Goal: Task Accomplishment & Management: Use online tool/utility

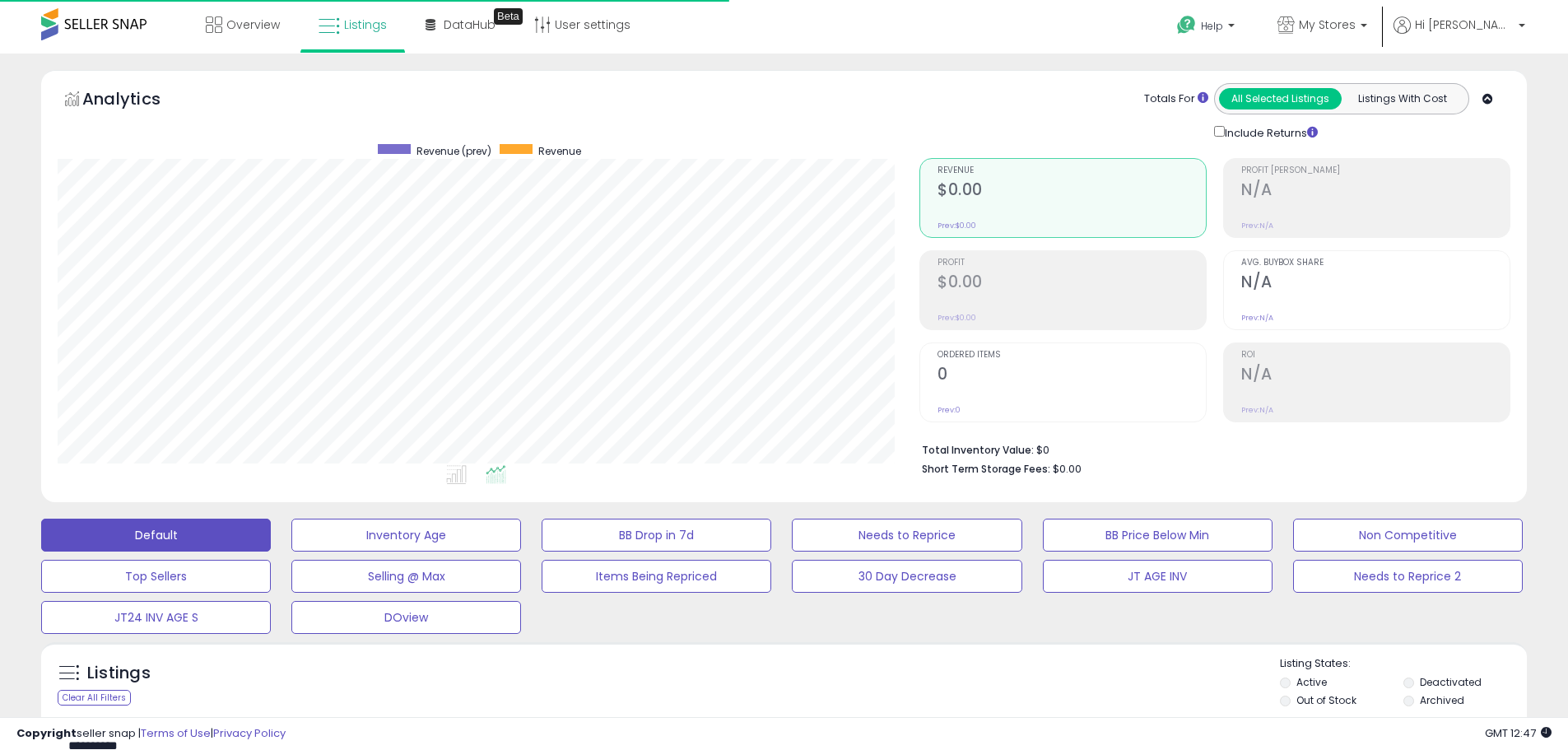
click at [124, 732] on input "**********" at bounding box center [240, 746] width 362 height 29
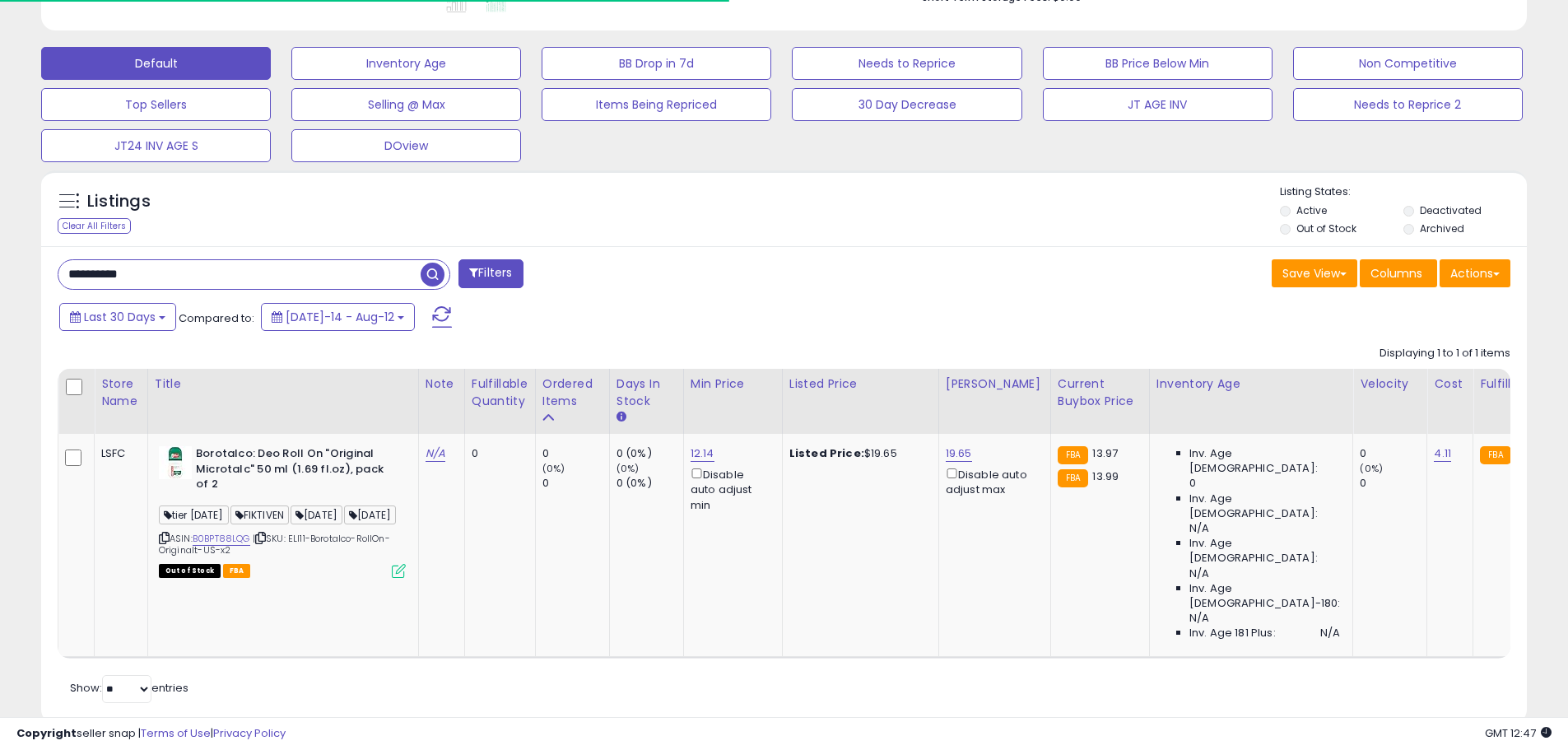
scroll to position [337, 862]
click at [428, 275] on span "button" at bounding box center [432, 275] width 24 height 24
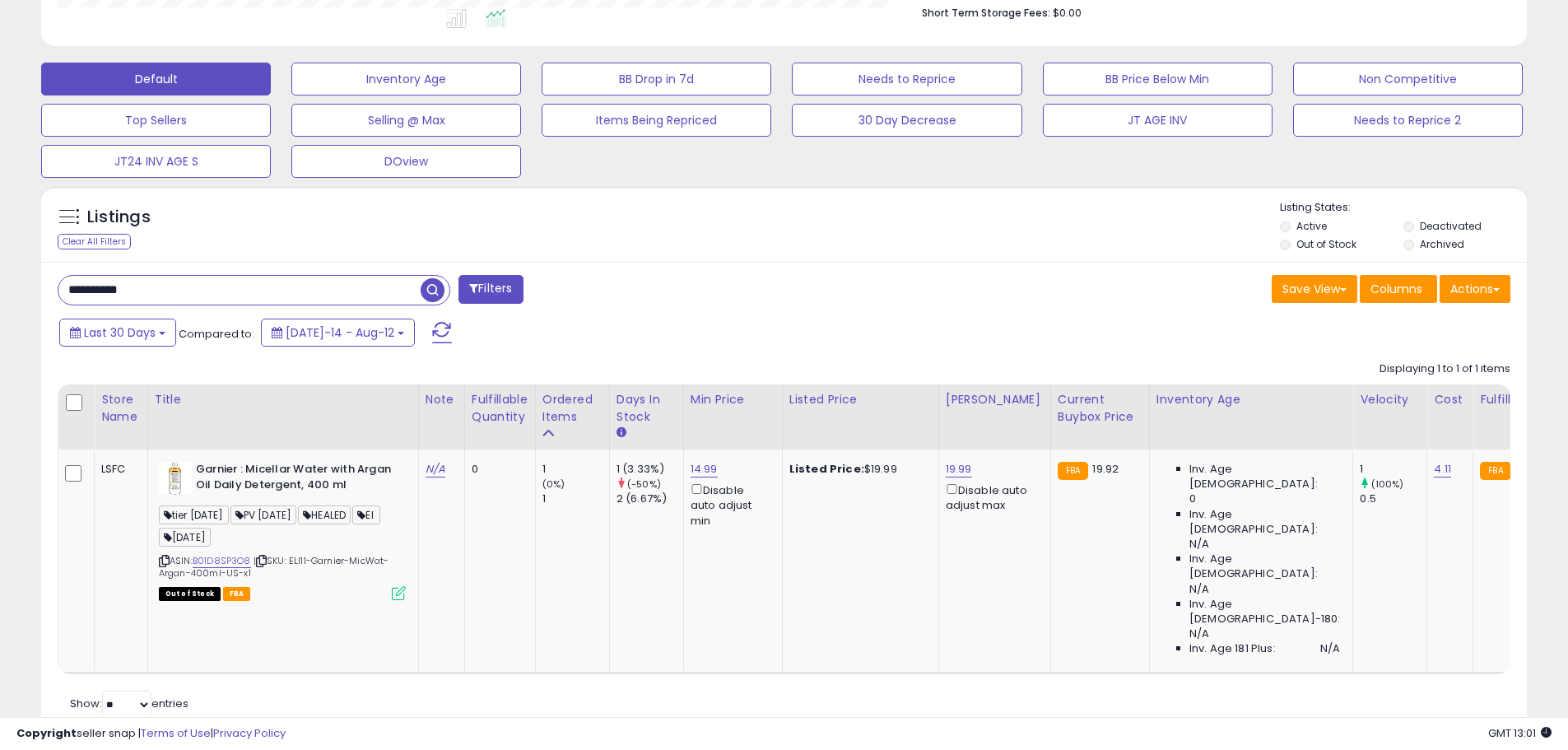
click at [114, 295] on input "**********" at bounding box center [240, 290] width 362 height 29
paste input "text"
type input "**********"
click at [437, 290] on span "button" at bounding box center [432, 290] width 24 height 24
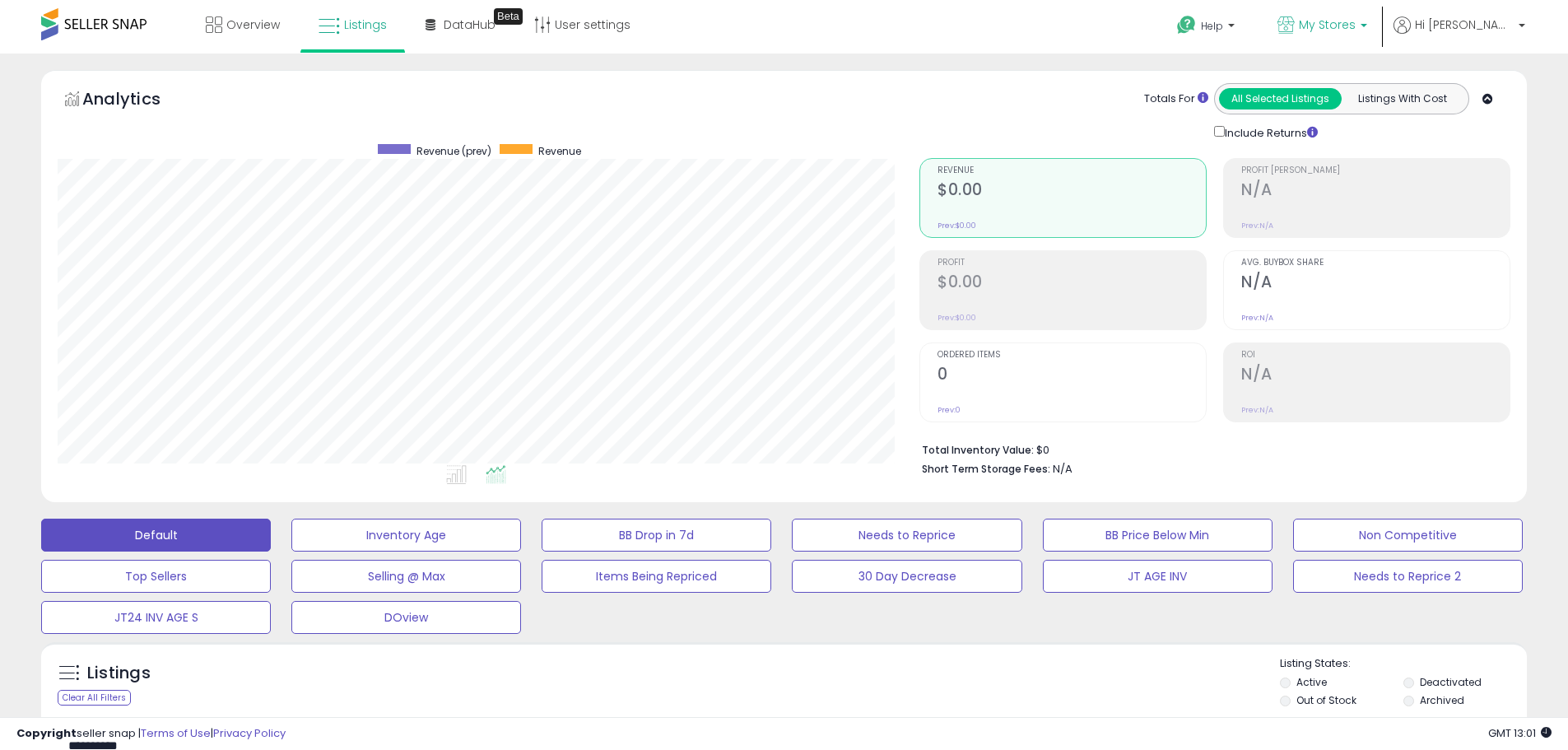
click at [1380, 15] on link "My Stores" at bounding box center [1322, 27] width 115 height 54
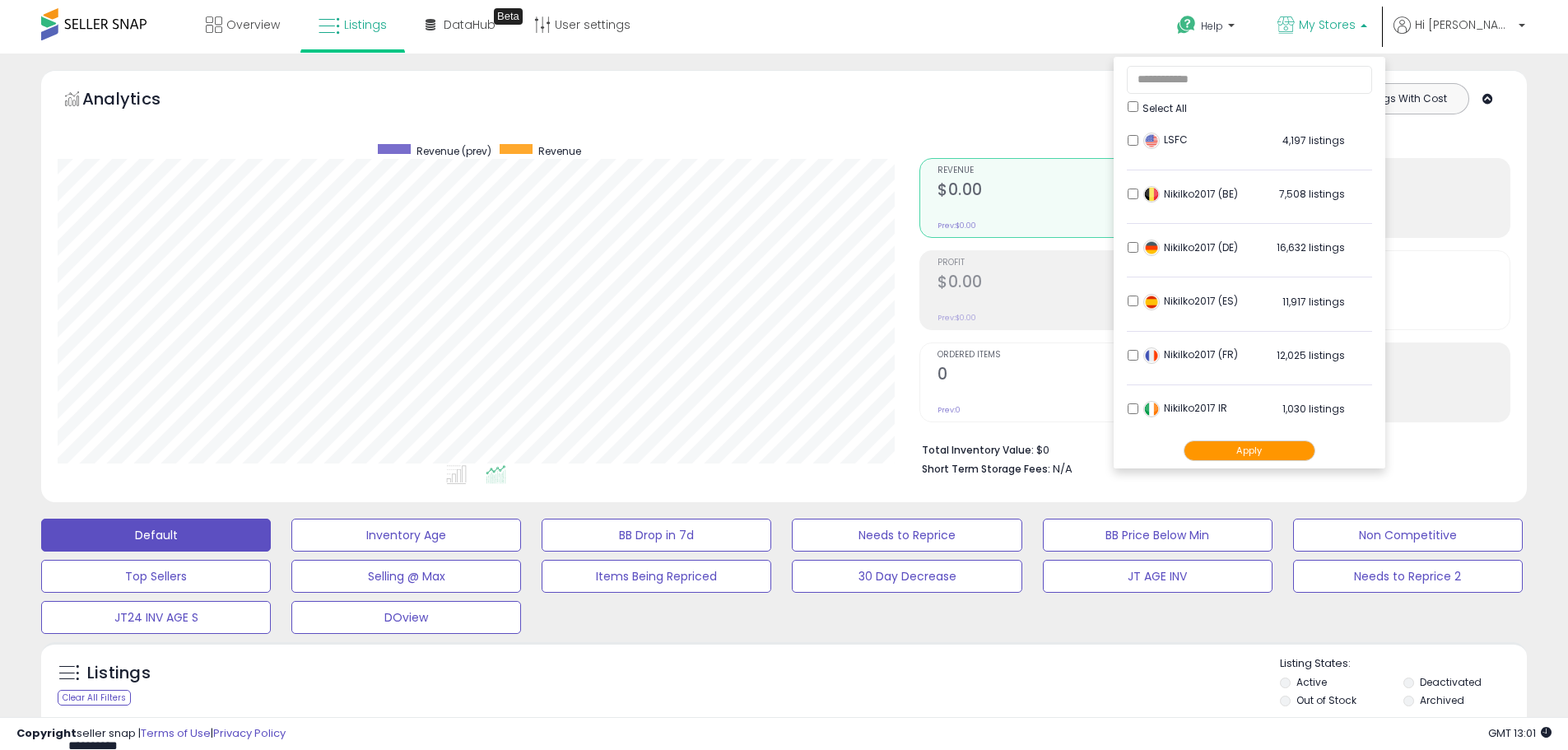
scroll to position [326, 0]
drag, startPoint x: 1296, startPoint y: 455, endPoint x: 1565, endPoint y: 406, distance: 273.4
click at [1297, 455] on button "Apply" at bounding box center [1250, 450] width 132 height 21
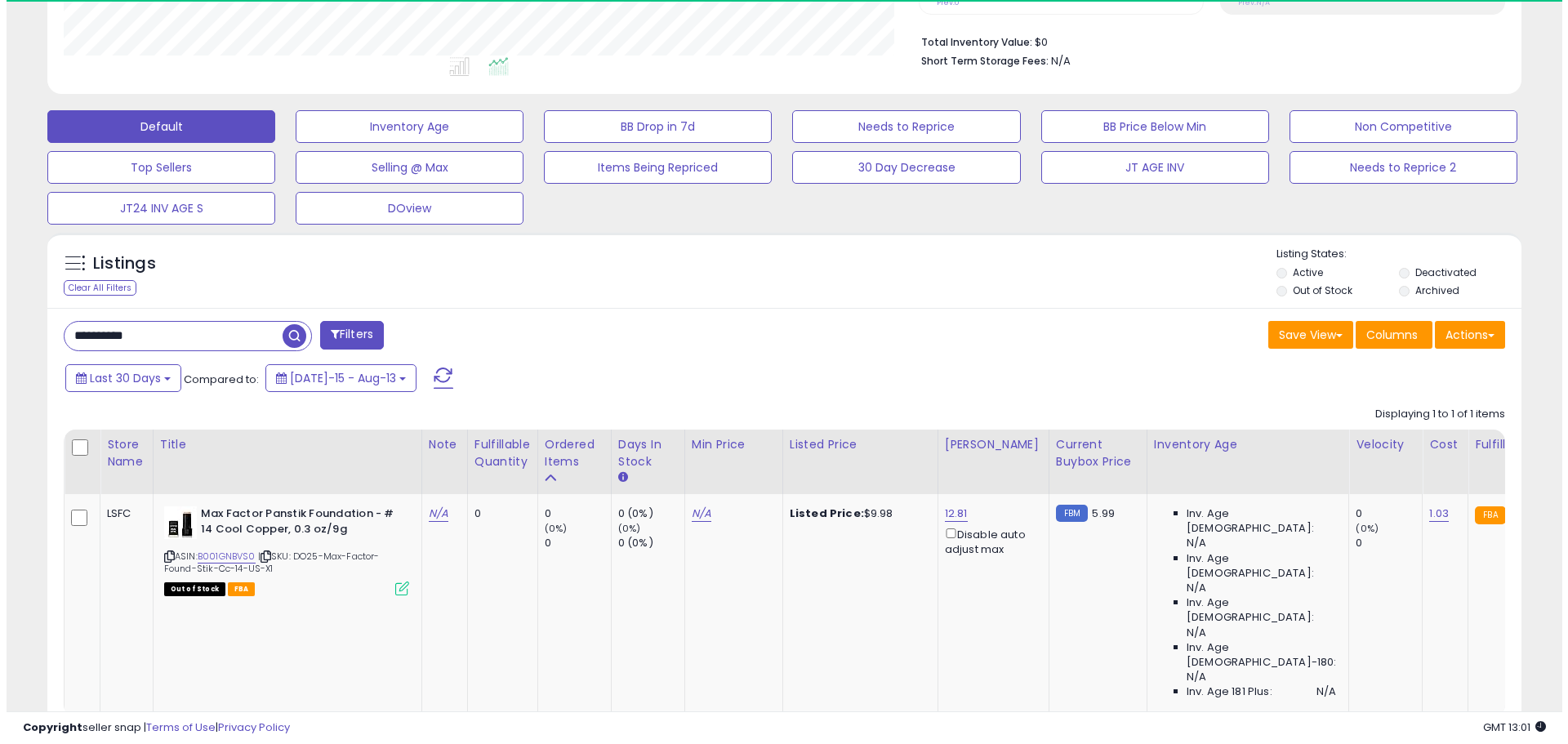
scroll to position [335, 855]
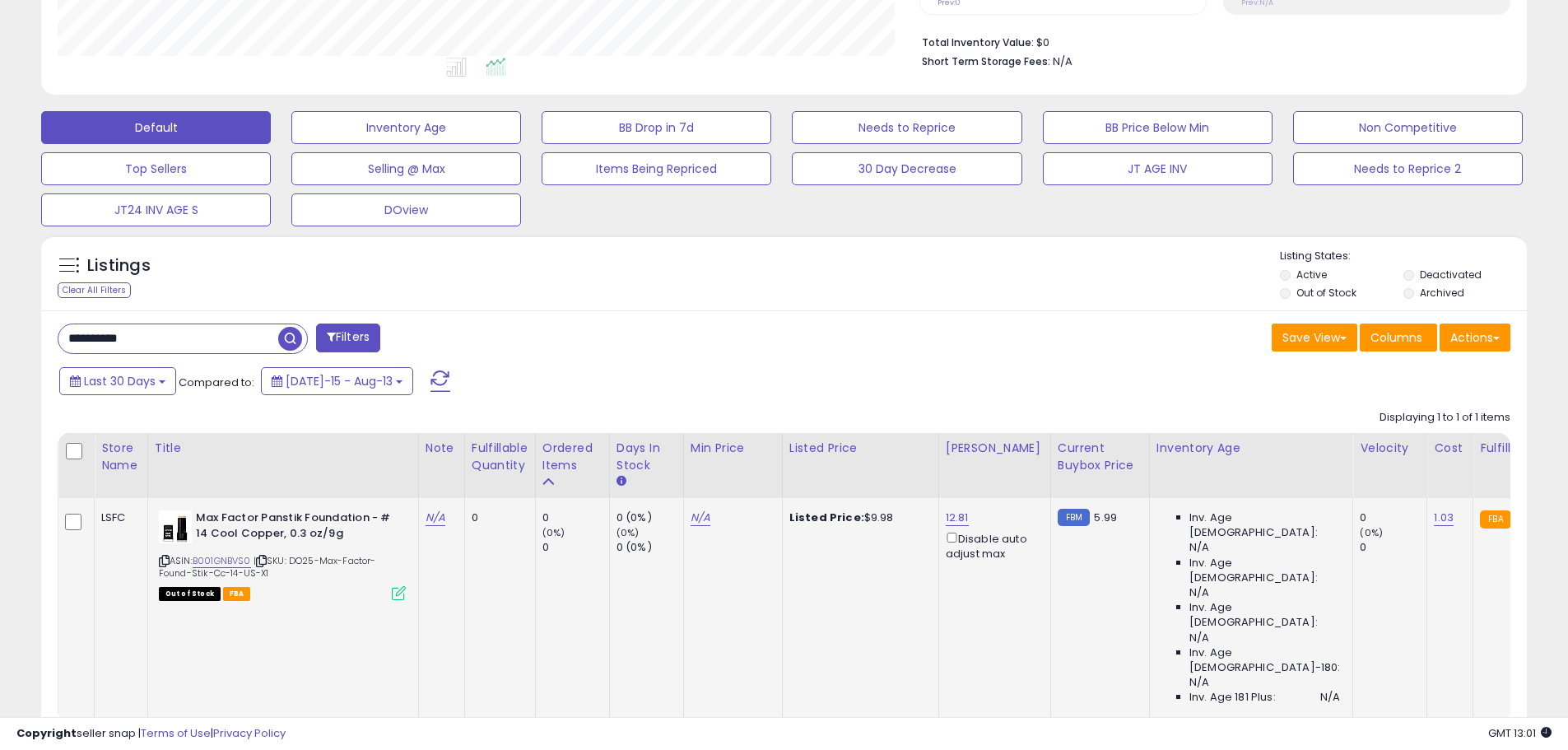
click at [395, 598] on icon at bounding box center [399, 593] width 14 height 14
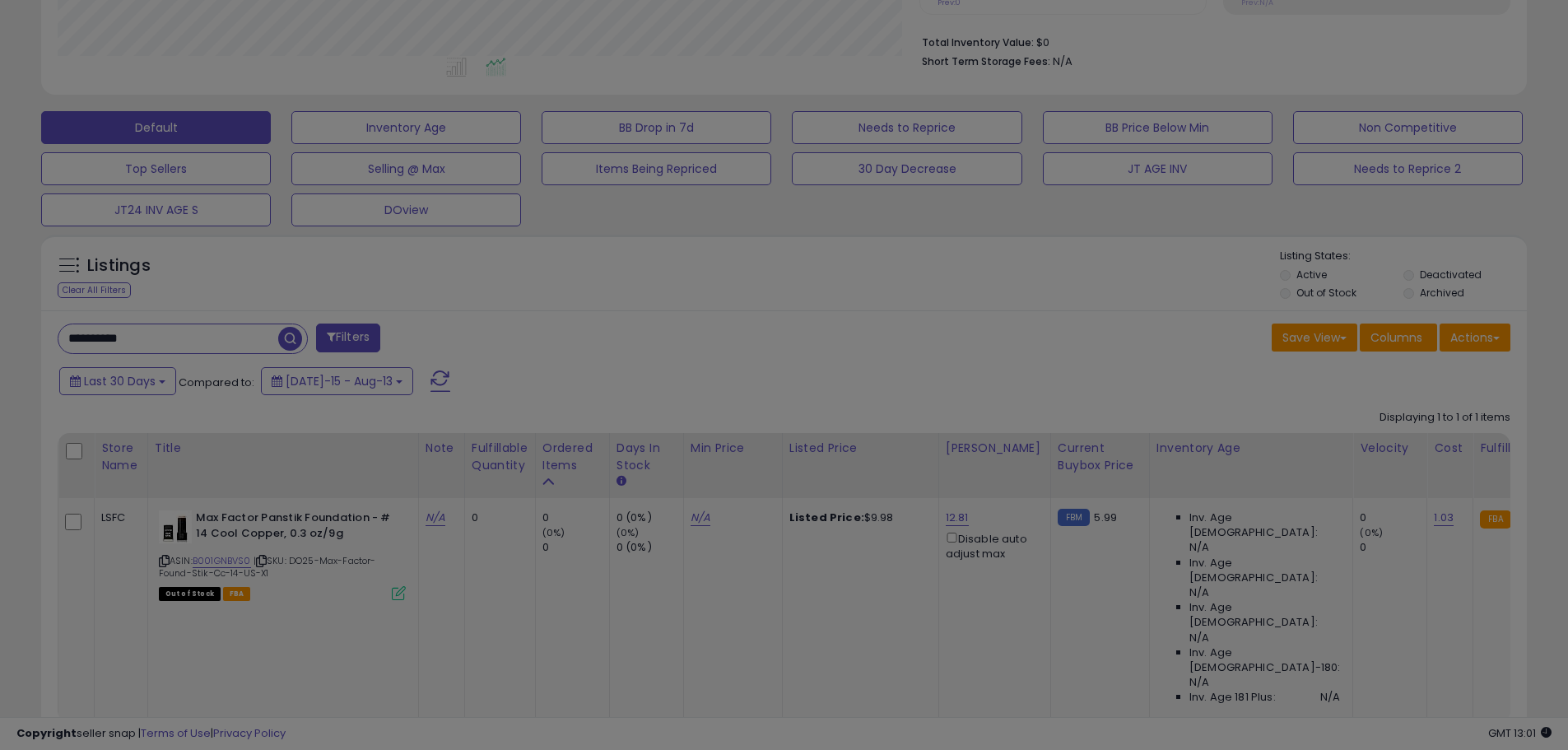
scroll to position [337, 869]
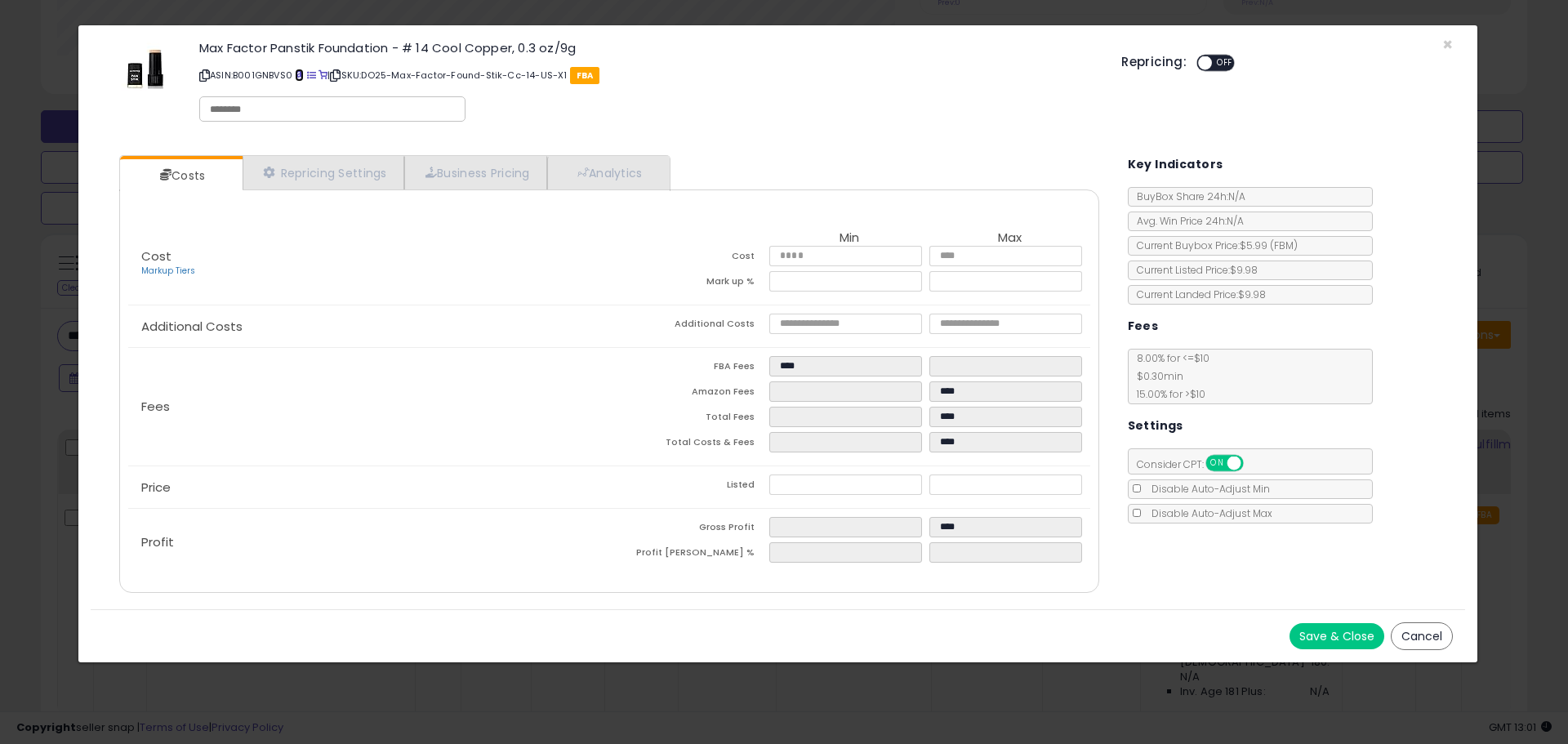
click at [303, 73] on span at bounding box center [299, 76] width 9 height 9
drag, startPoint x: 1445, startPoint y: 41, endPoint x: 1322, endPoint y: 59, distance: 124.3
click at [1445, 41] on span "×" at bounding box center [1448, 44] width 11 height 24
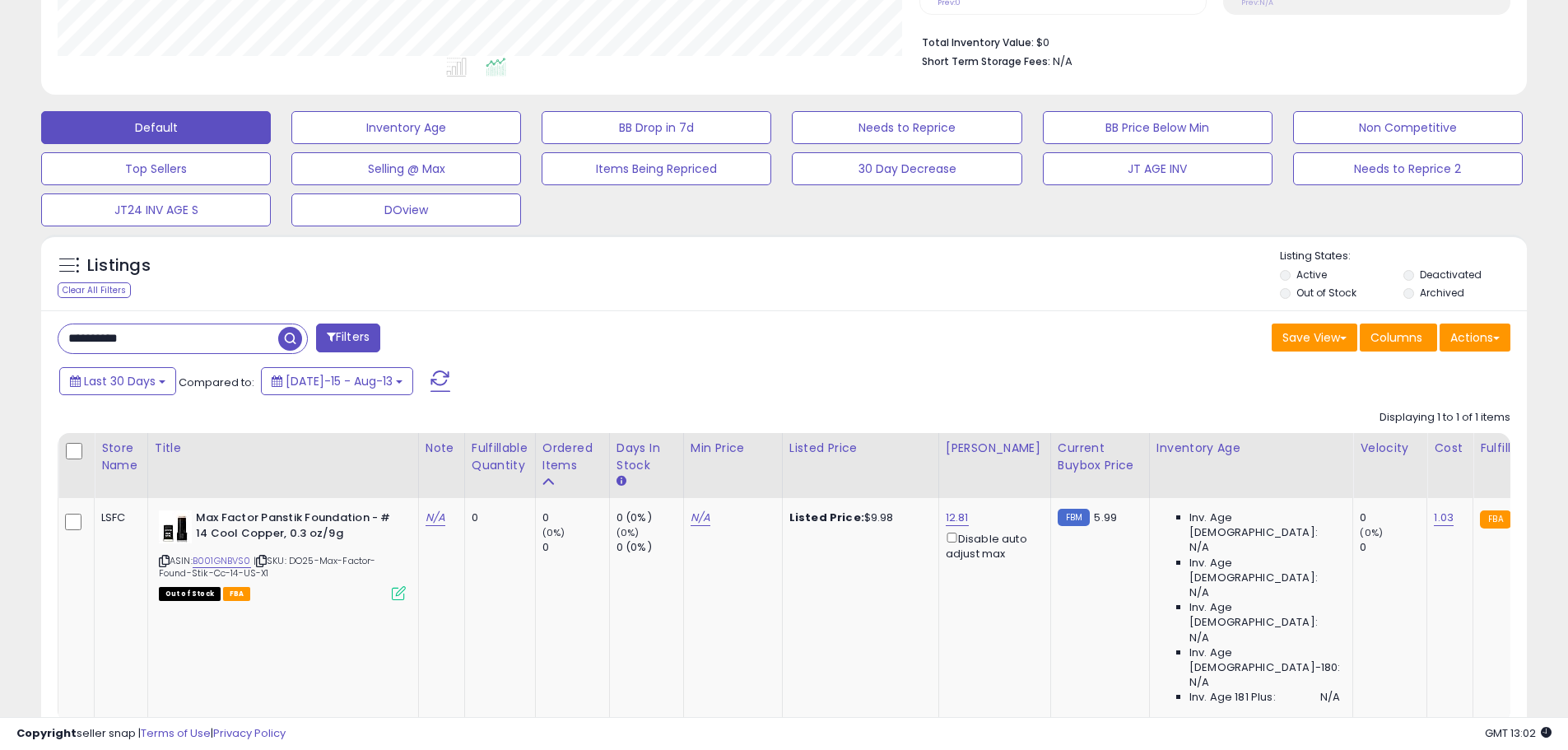
scroll to position [822881, 822261]
click at [118, 343] on input "**********" at bounding box center [168, 339] width 220 height 29
click at [118, 343] on input "**********" at bounding box center [240, 339] width 362 height 29
paste input "text"
click at [434, 344] on span "button" at bounding box center [432, 338] width 24 height 24
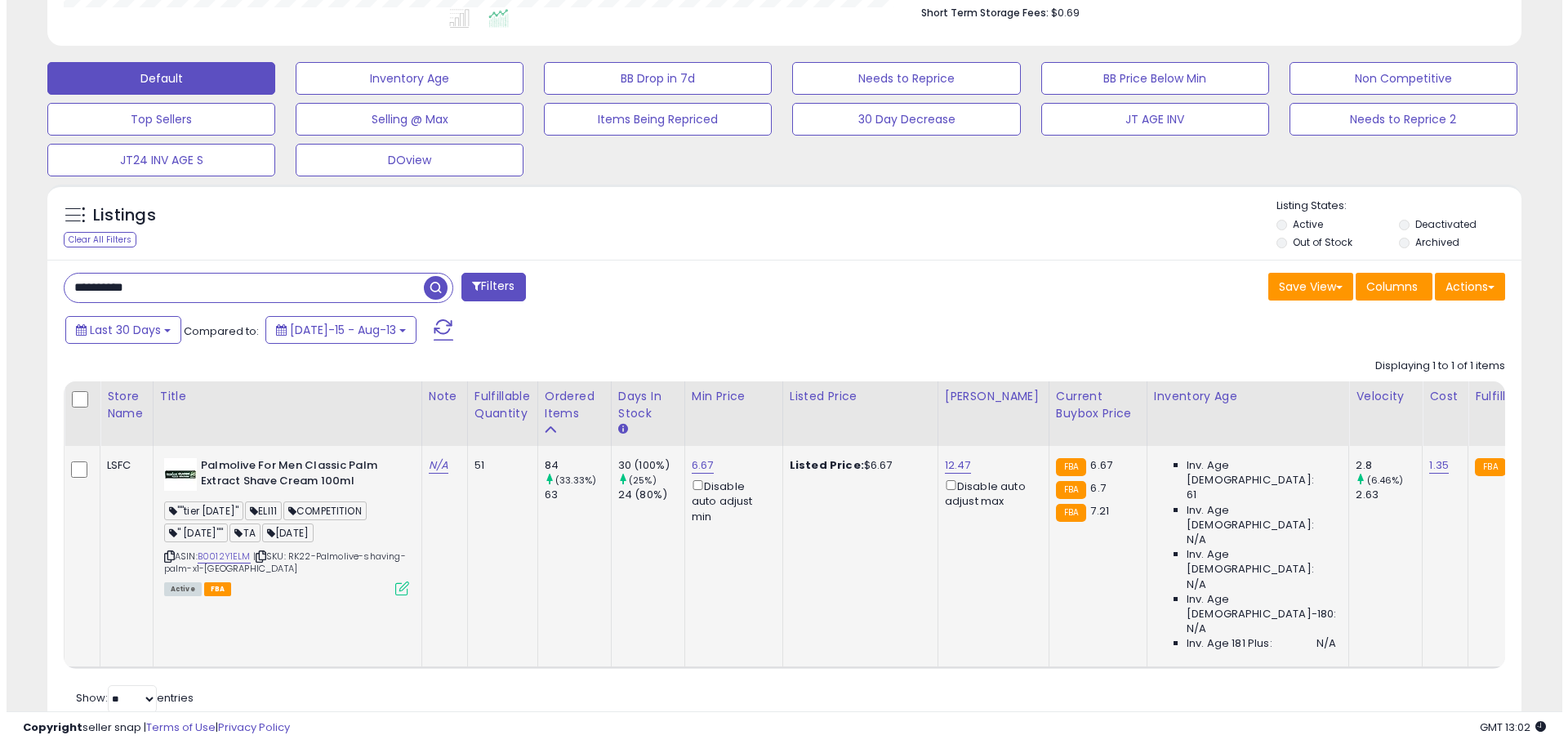
scroll to position [335, 855]
click at [389, 584] on icon at bounding box center [396, 588] width 14 height 14
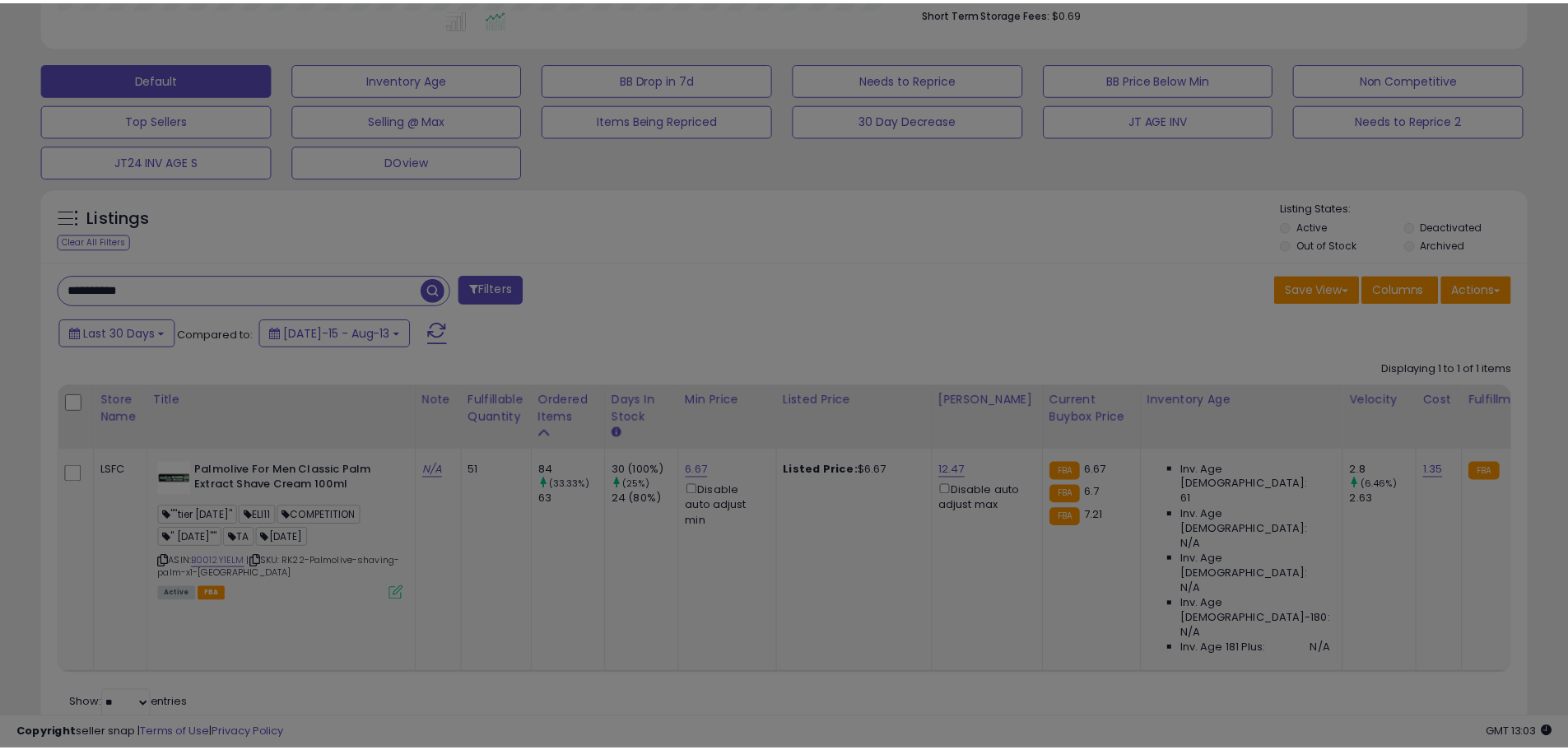
scroll to position [337, 869]
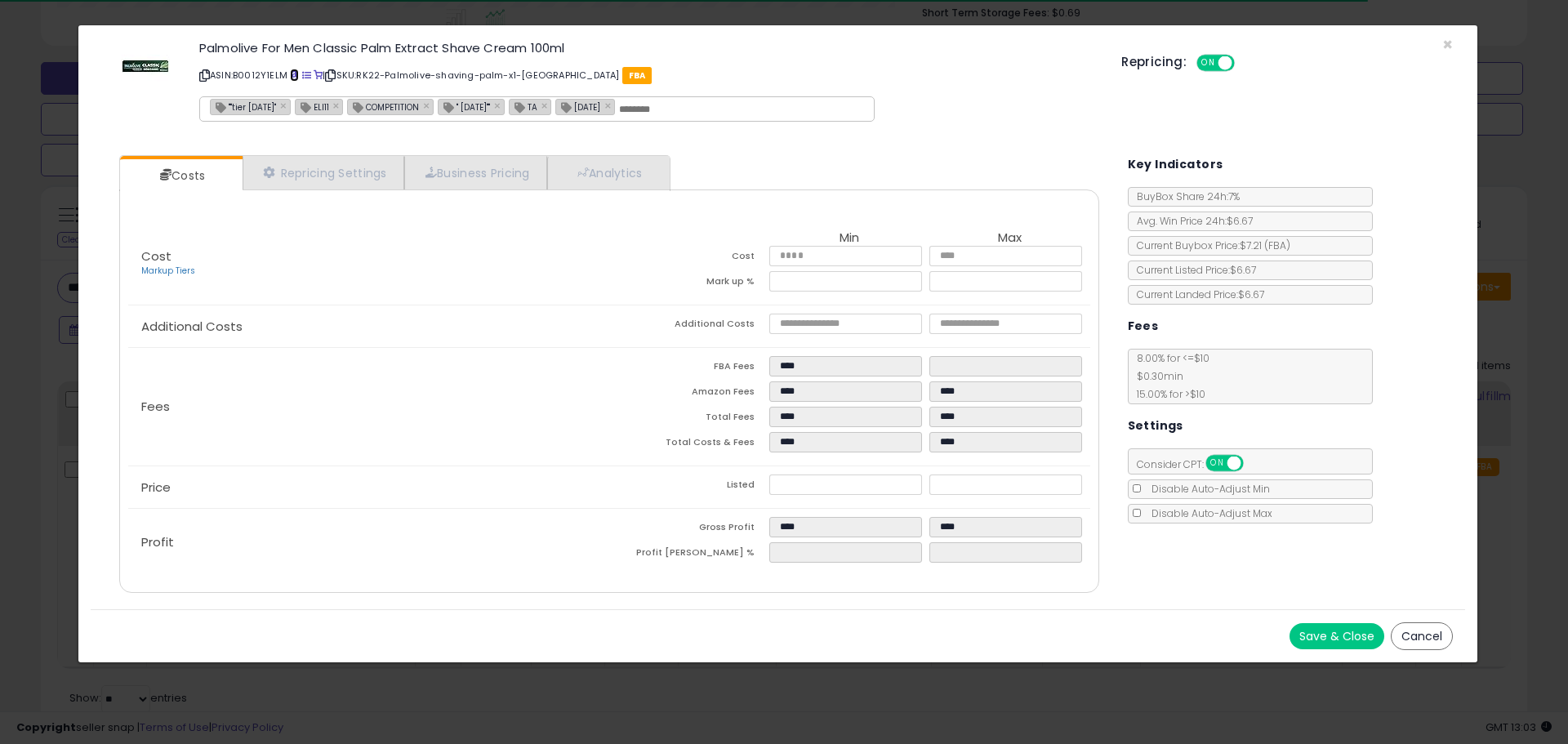
click at [294, 76] on span at bounding box center [295, 76] width 9 height 9
click at [1449, 46] on span "×" at bounding box center [1448, 44] width 11 height 24
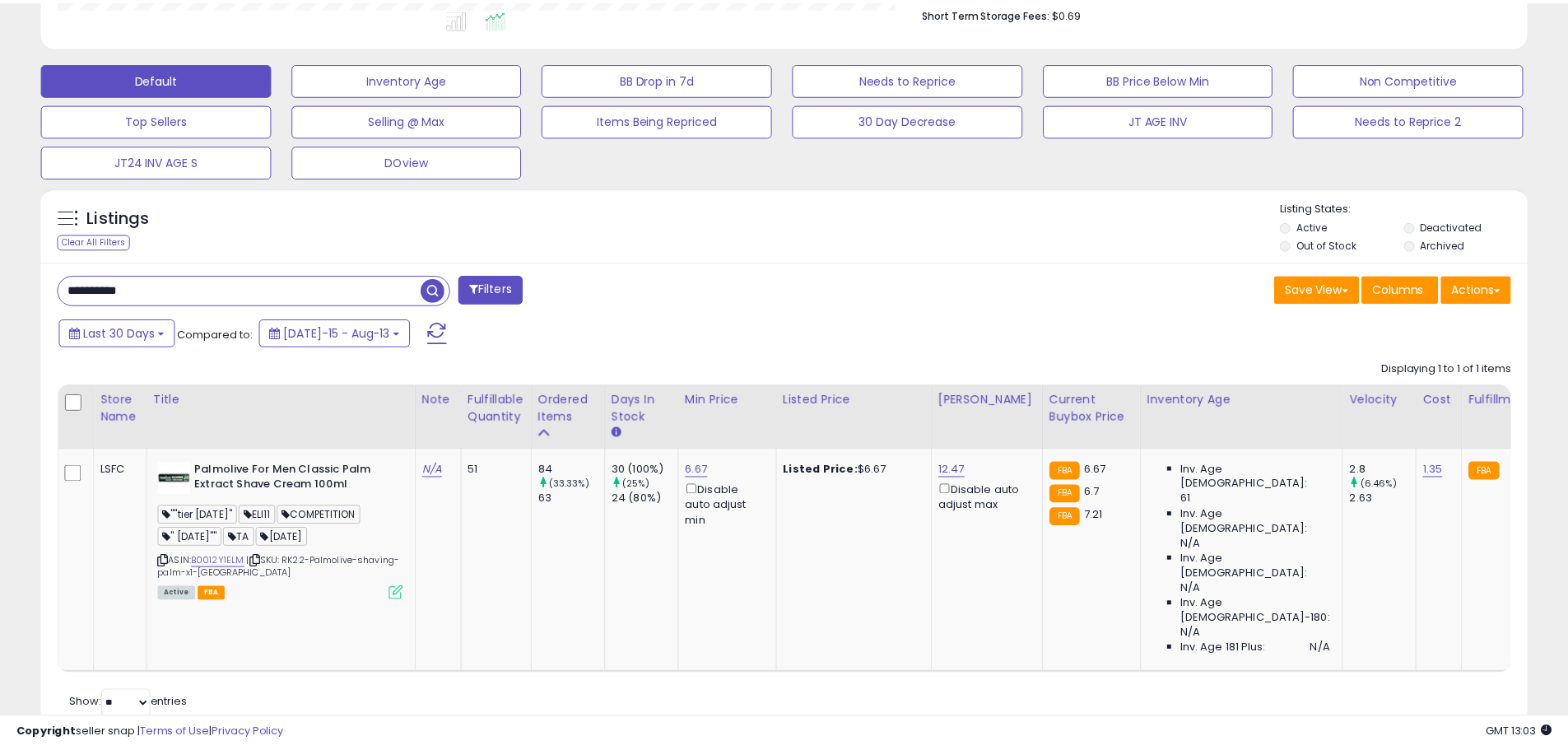
scroll to position [822881, 822261]
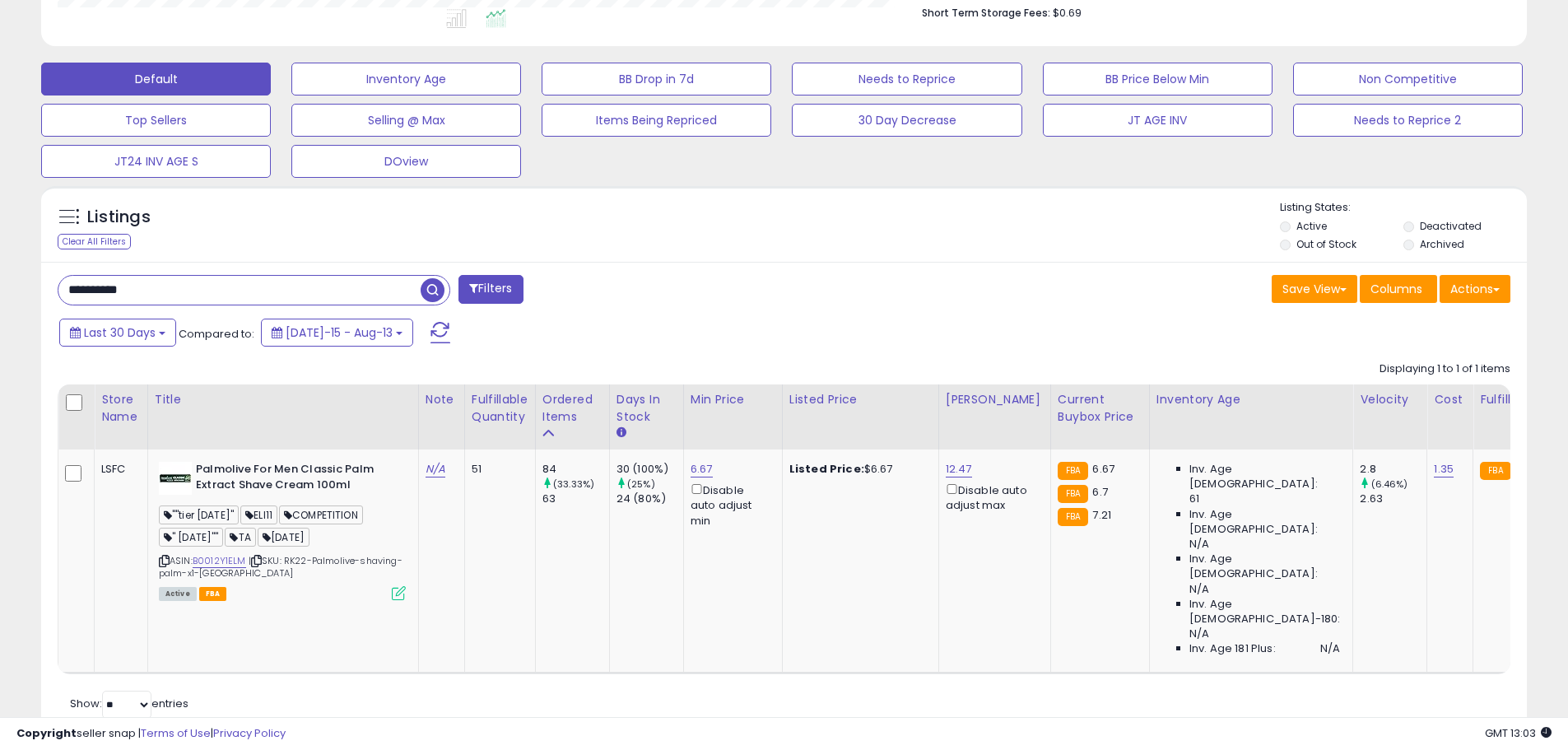
click at [118, 287] on input "**********" at bounding box center [240, 290] width 362 height 29
paste input "text"
click at [436, 286] on span "button" at bounding box center [432, 290] width 24 height 24
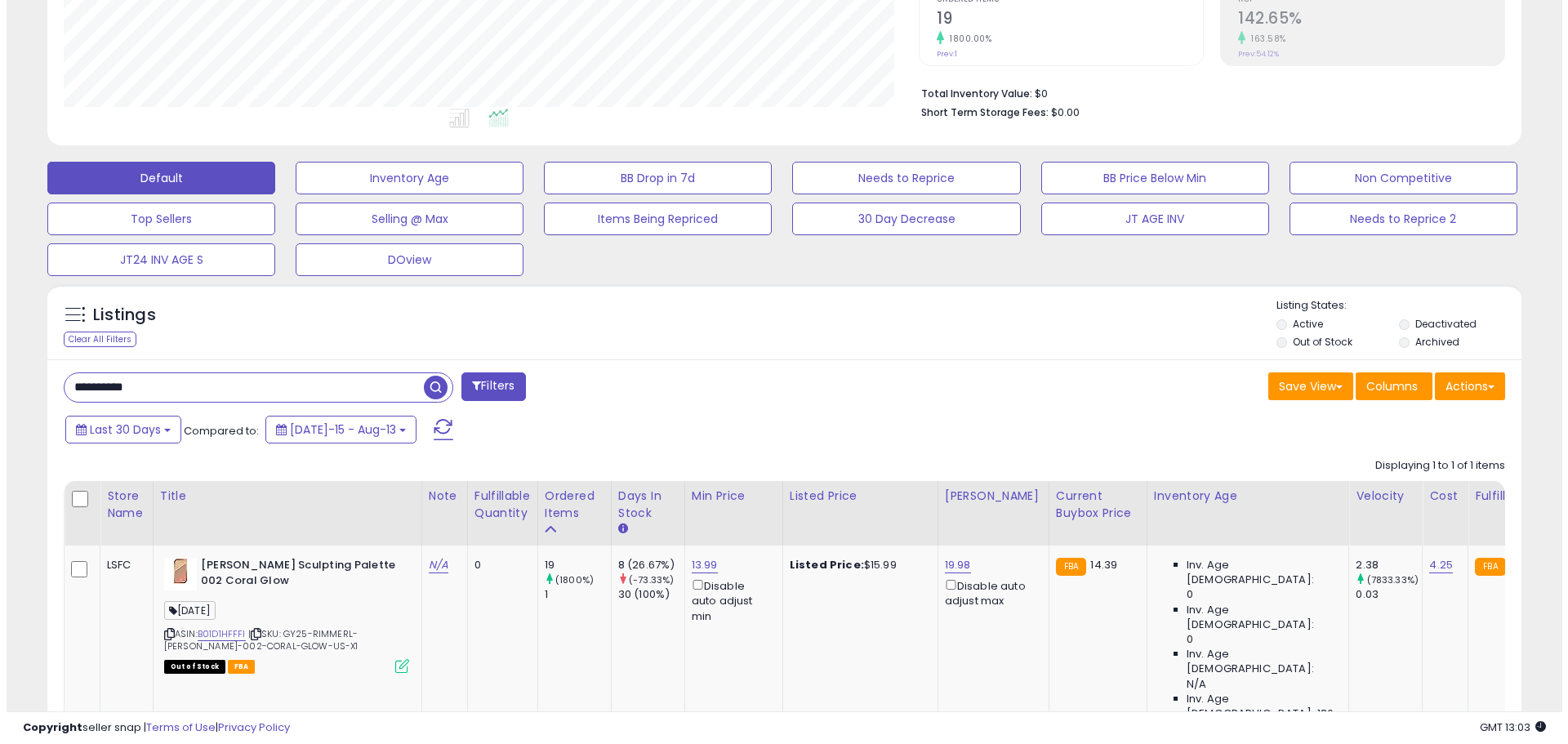
scroll to position [431, 0]
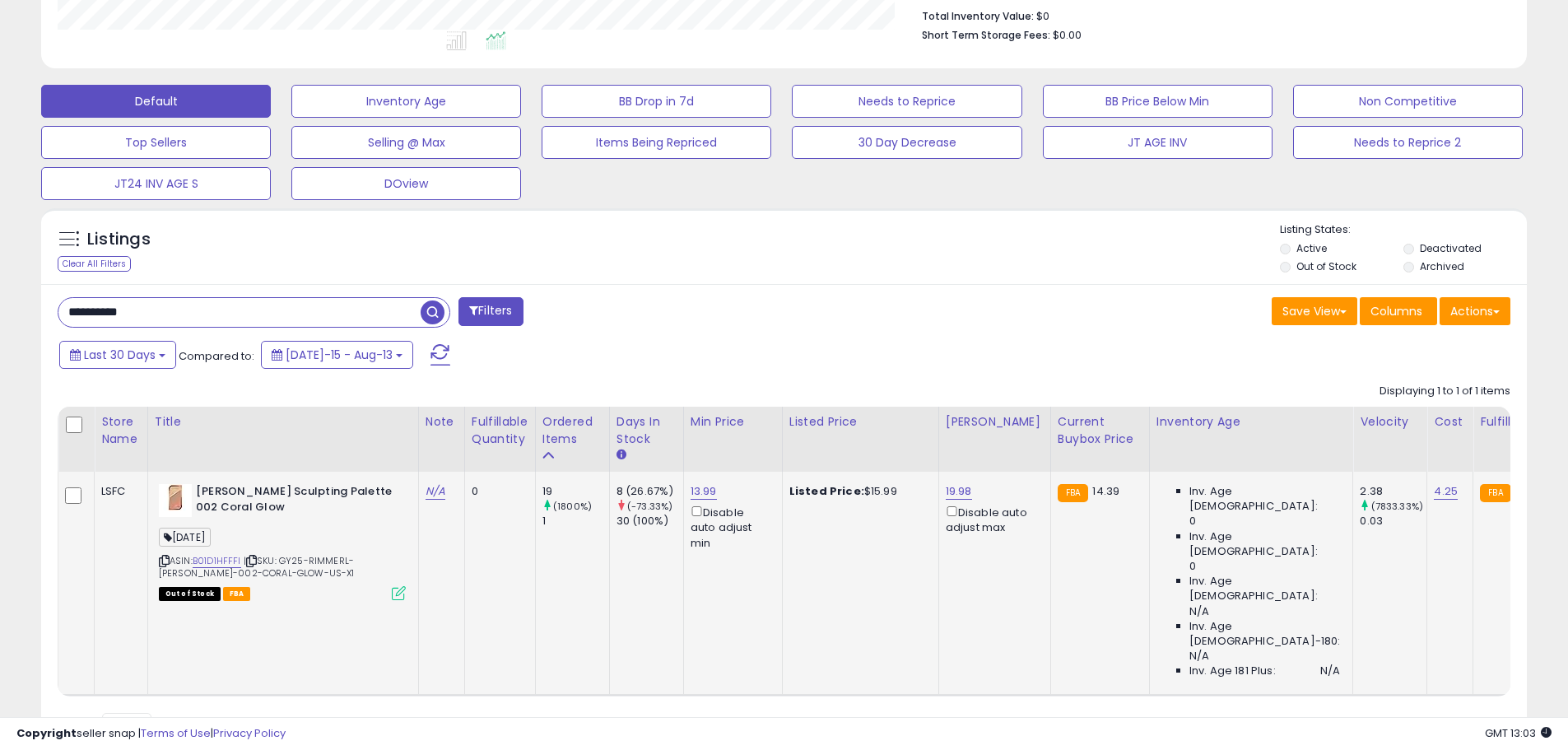
click at [402, 594] on icon at bounding box center [399, 593] width 14 height 14
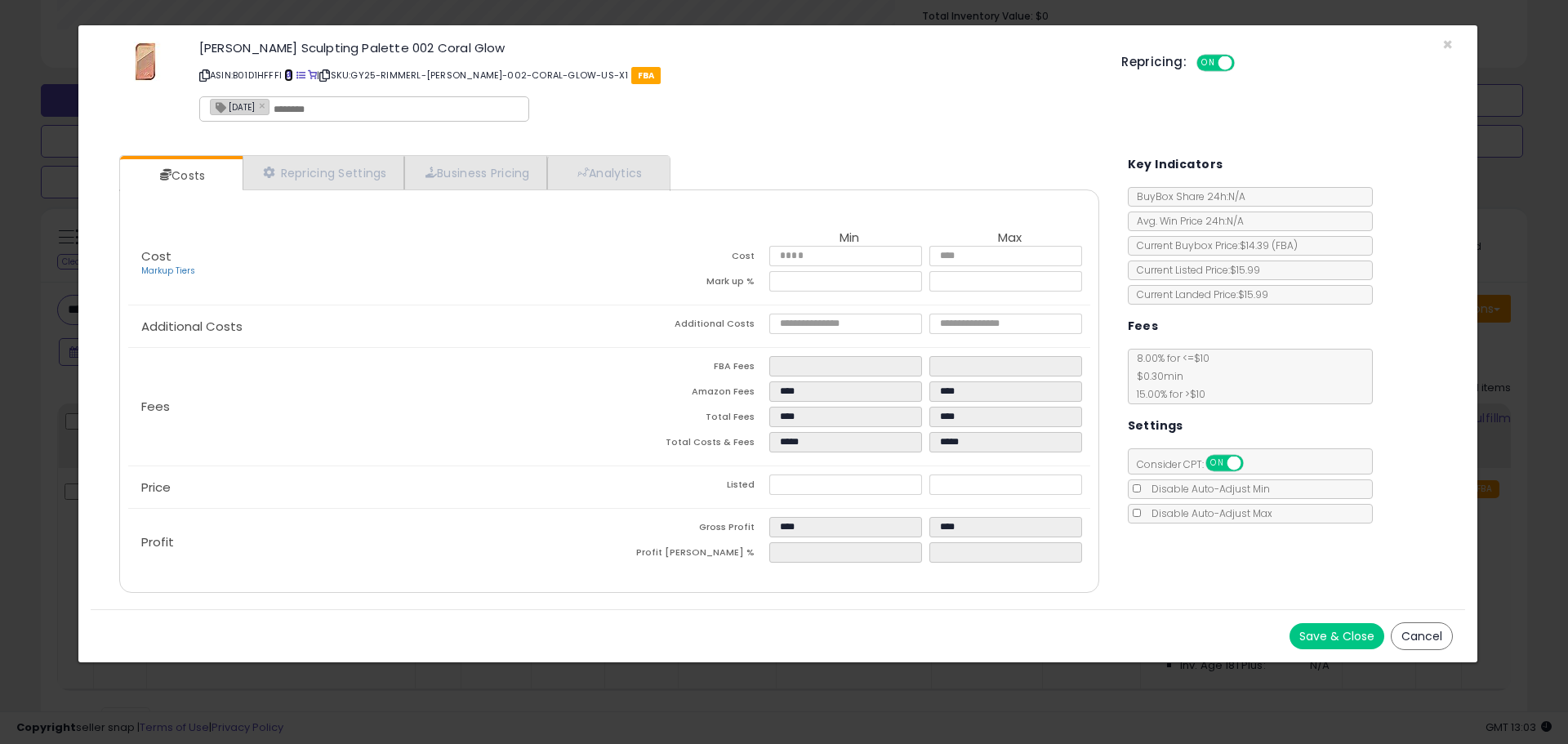
click at [287, 72] on span at bounding box center [288, 76] width 9 height 9
click at [1448, 42] on span "×" at bounding box center [1448, 44] width 11 height 24
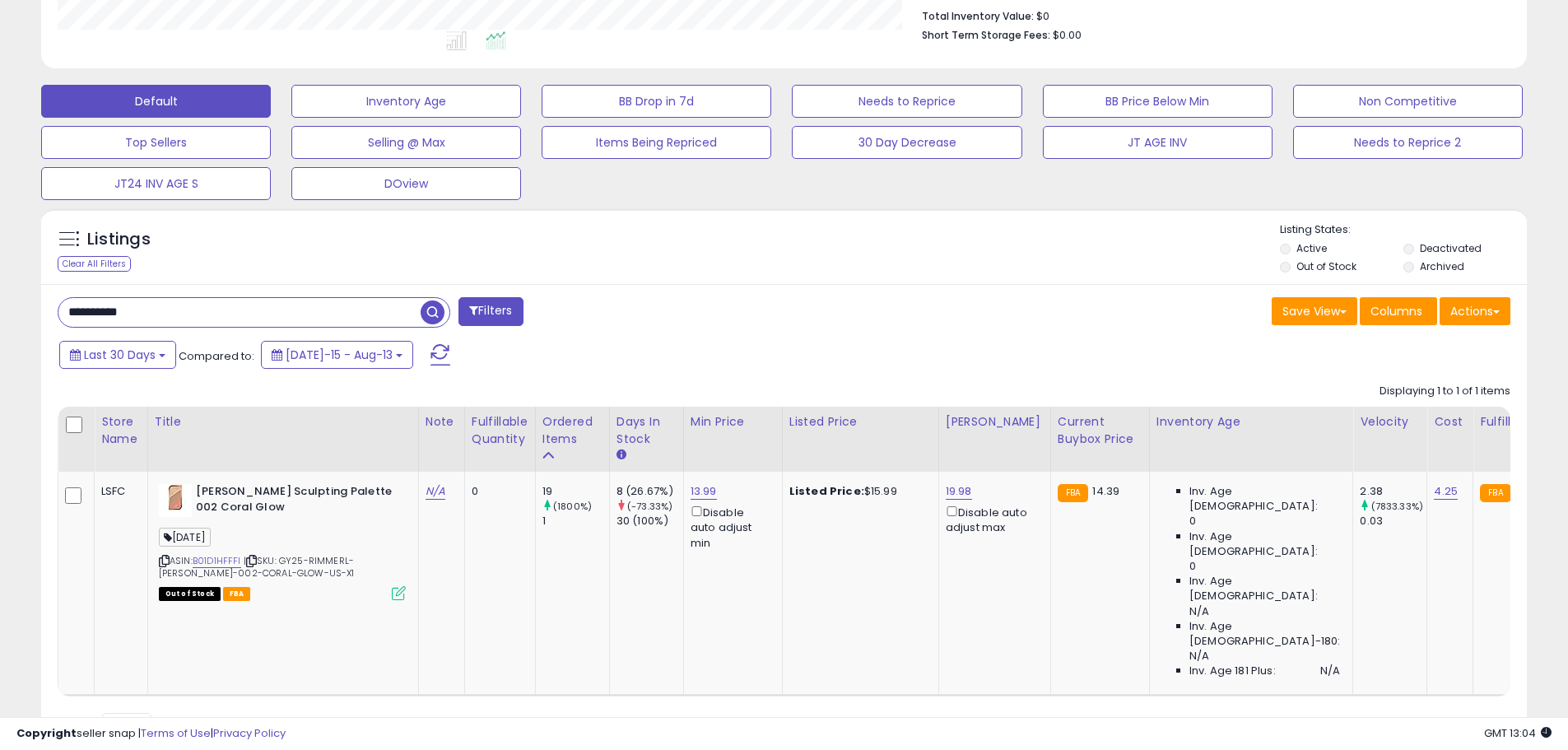
scroll to position [822881, 822261]
click at [107, 305] on input "**********" at bounding box center [240, 312] width 362 height 29
paste input "text"
type input "**********"
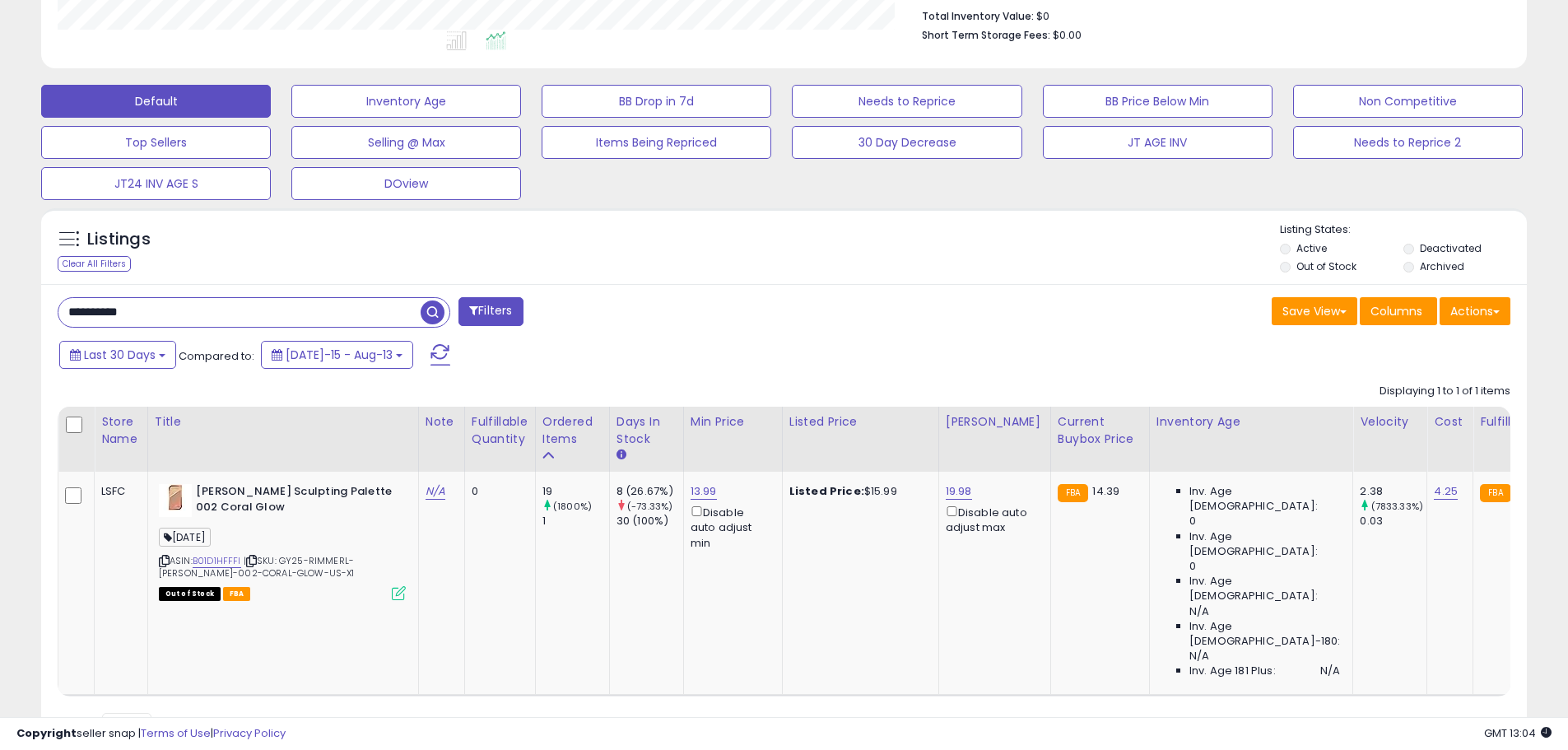
click at [426, 310] on span "button" at bounding box center [432, 312] width 24 height 24
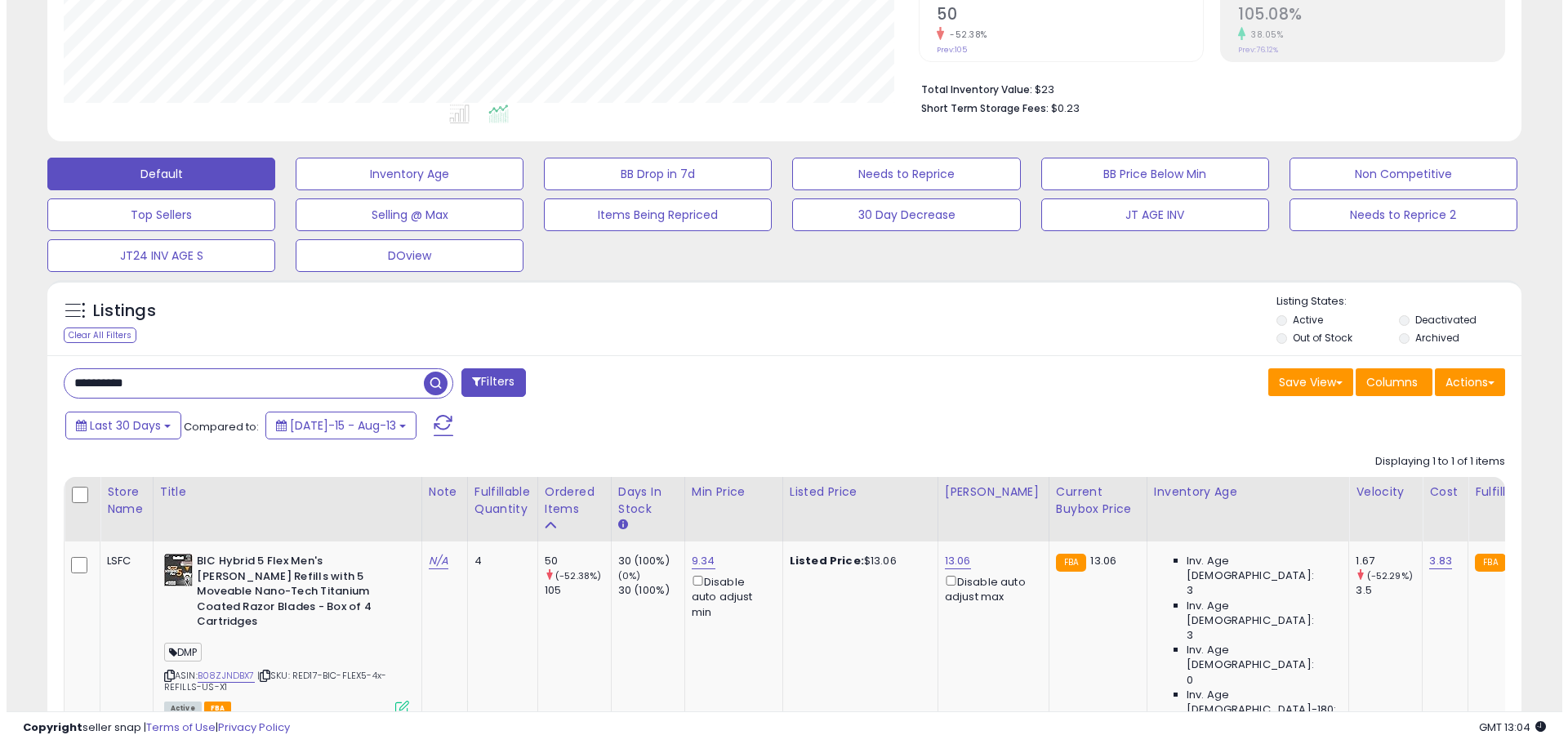
scroll to position [457, 0]
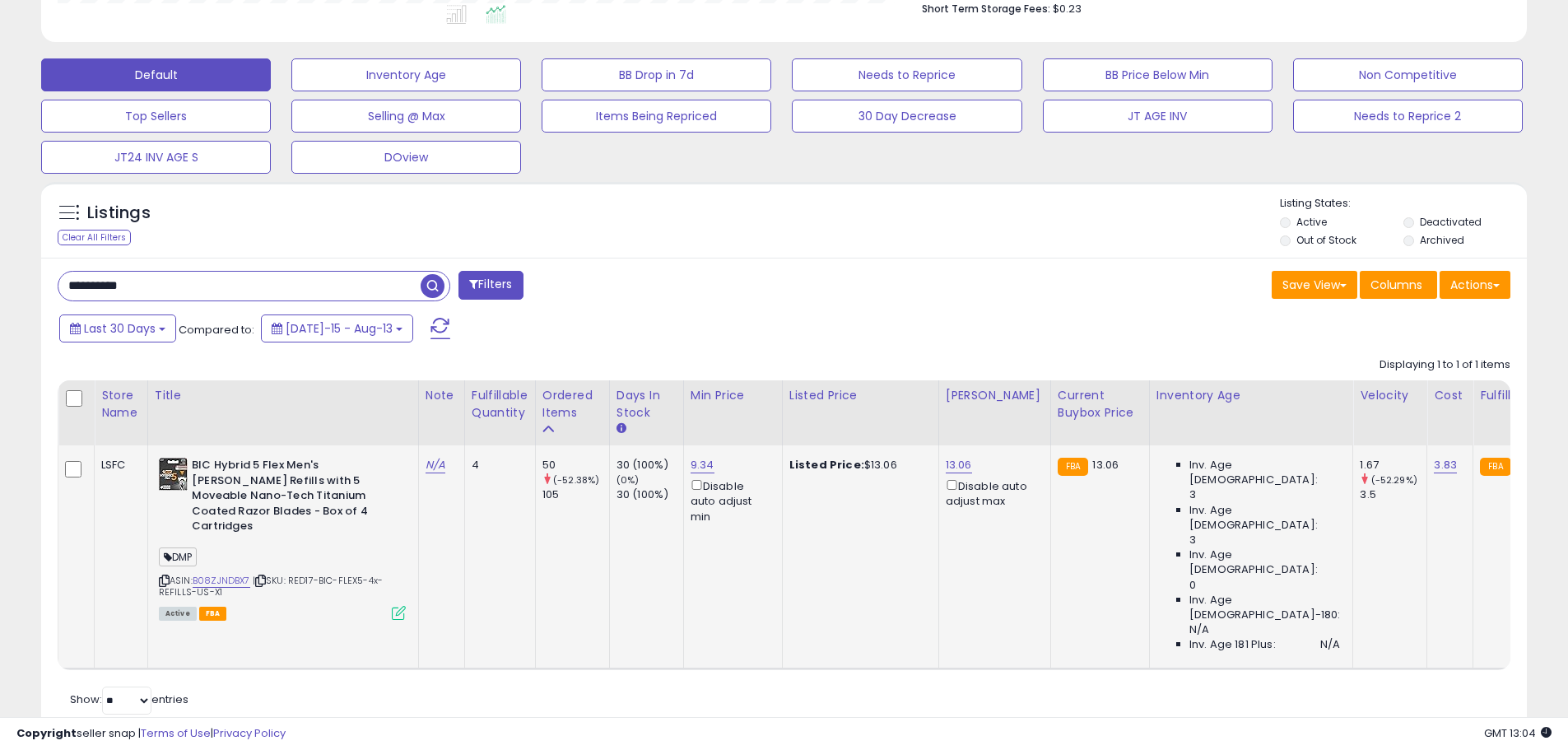
click at [395, 606] on icon at bounding box center [399, 613] width 14 height 14
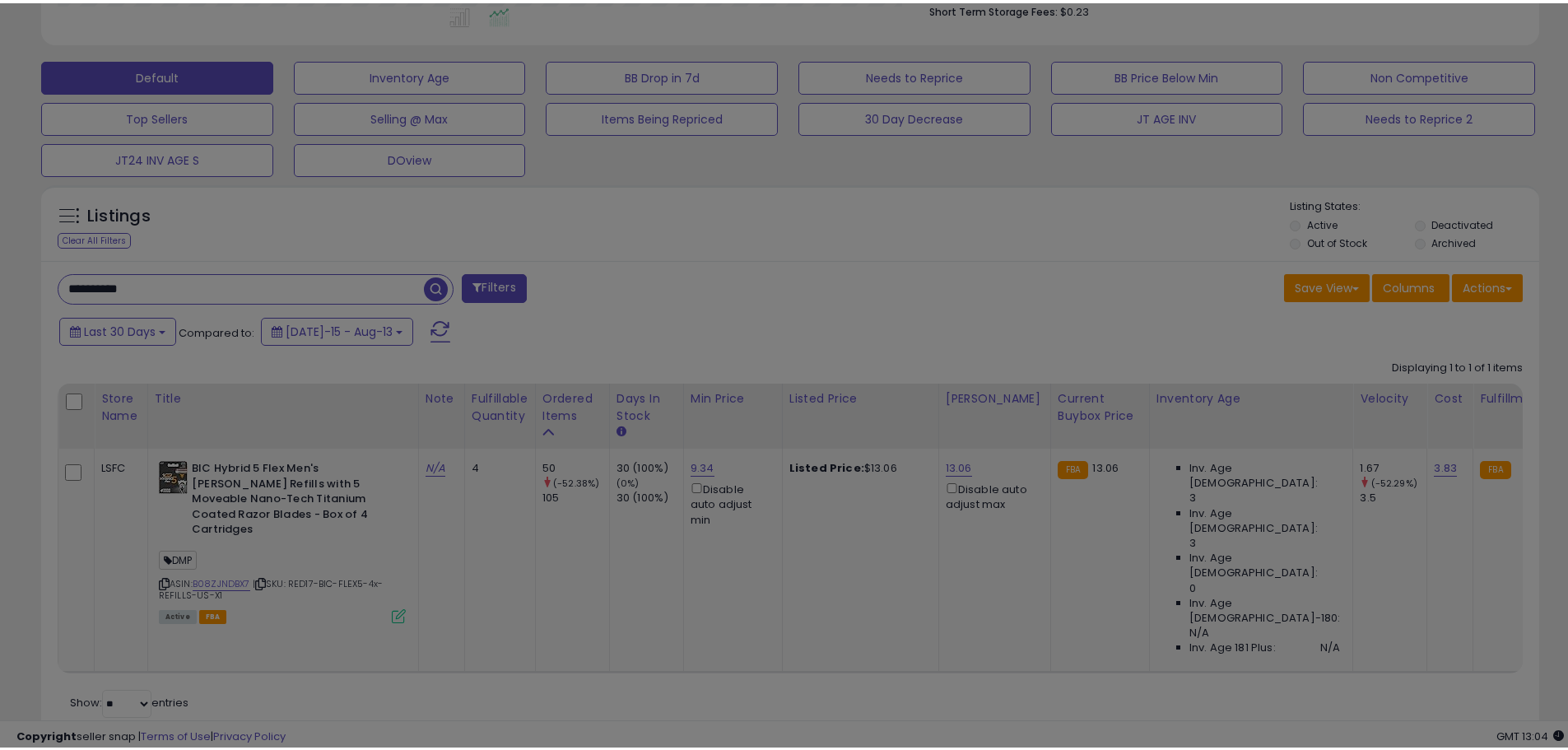
scroll to position [337, 869]
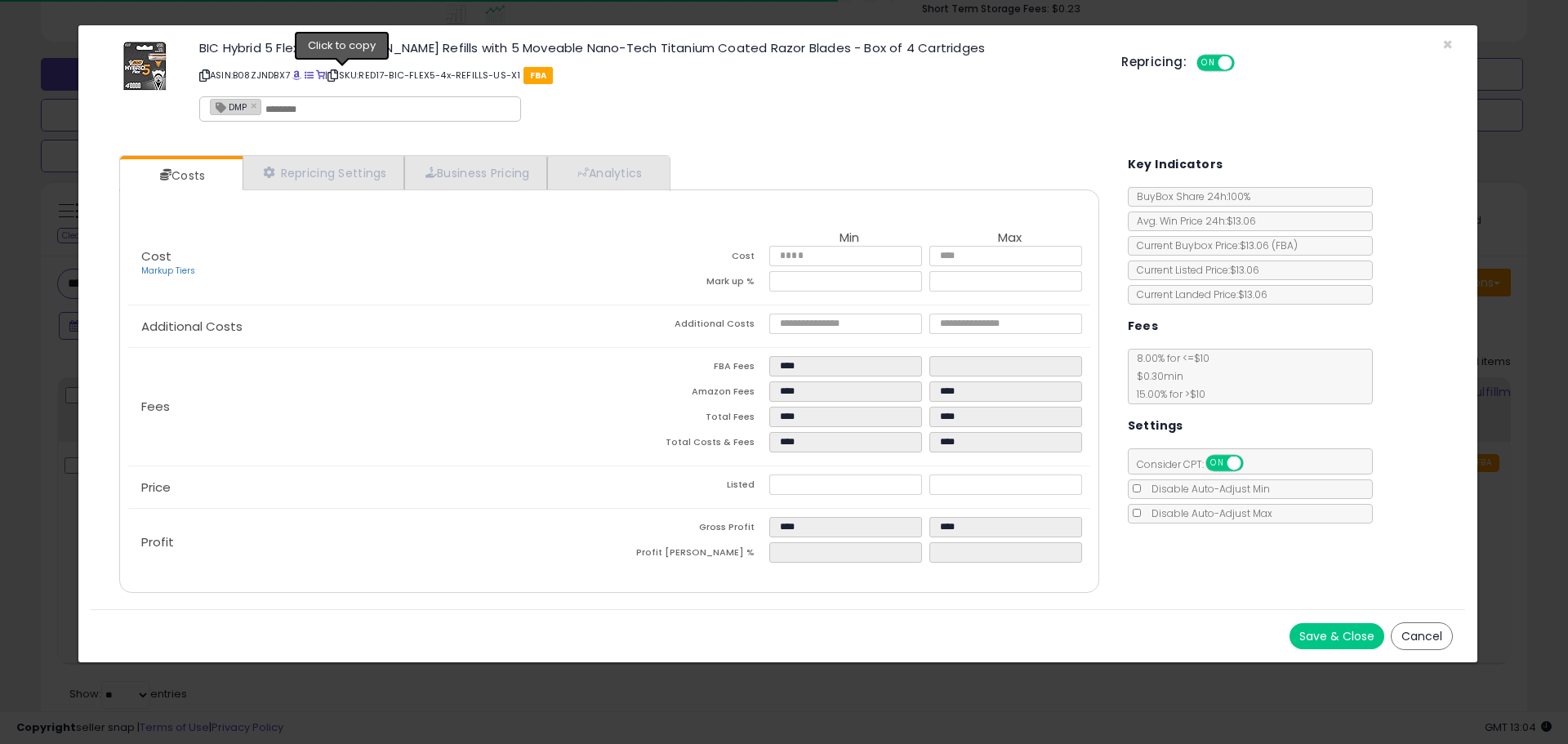
click at [338, 77] on icon at bounding box center [333, 76] width 11 height 9
click at [1447, 43] on span "×" at bounding box center [1448, 44] width 11 height 24
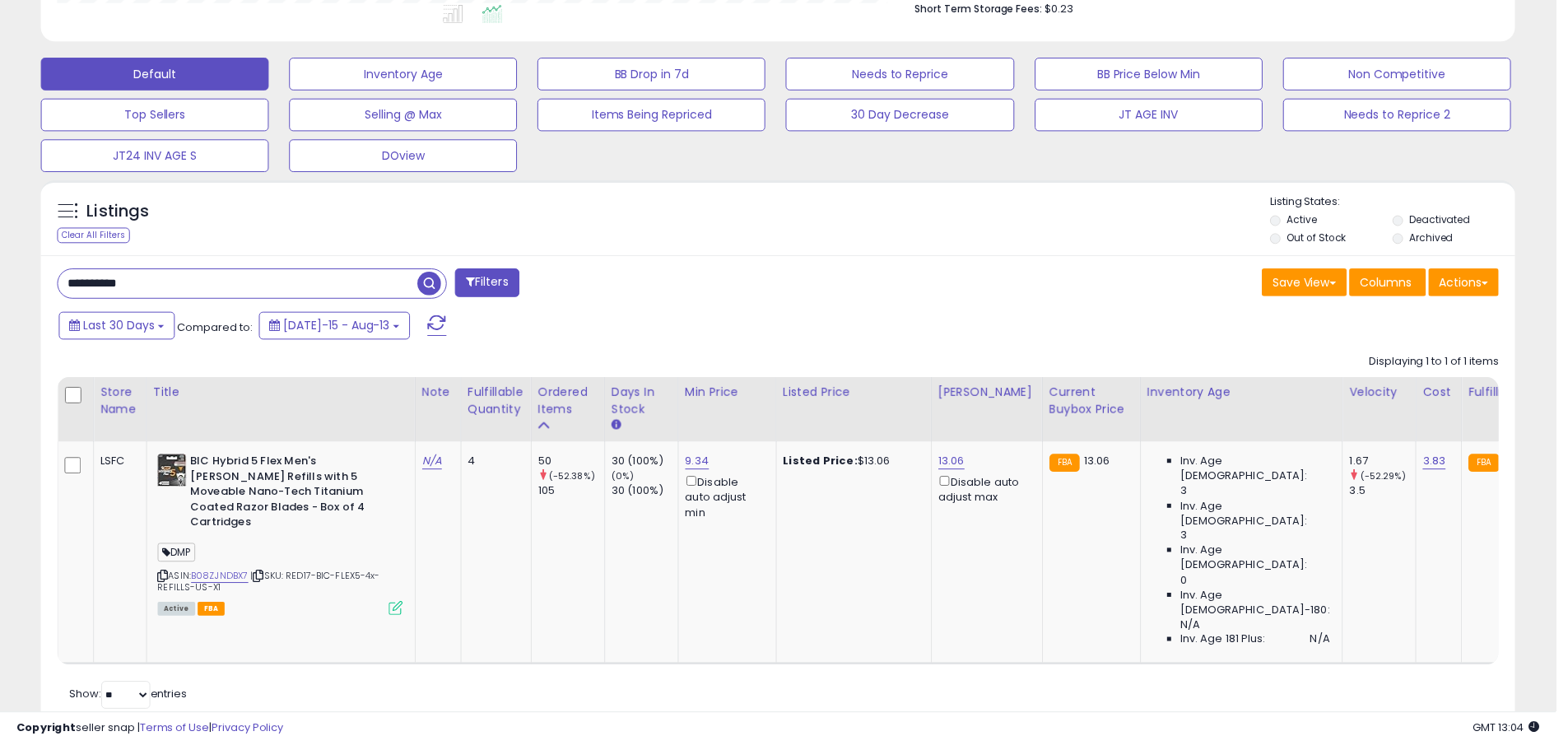
scroll to position [822881, 822261]
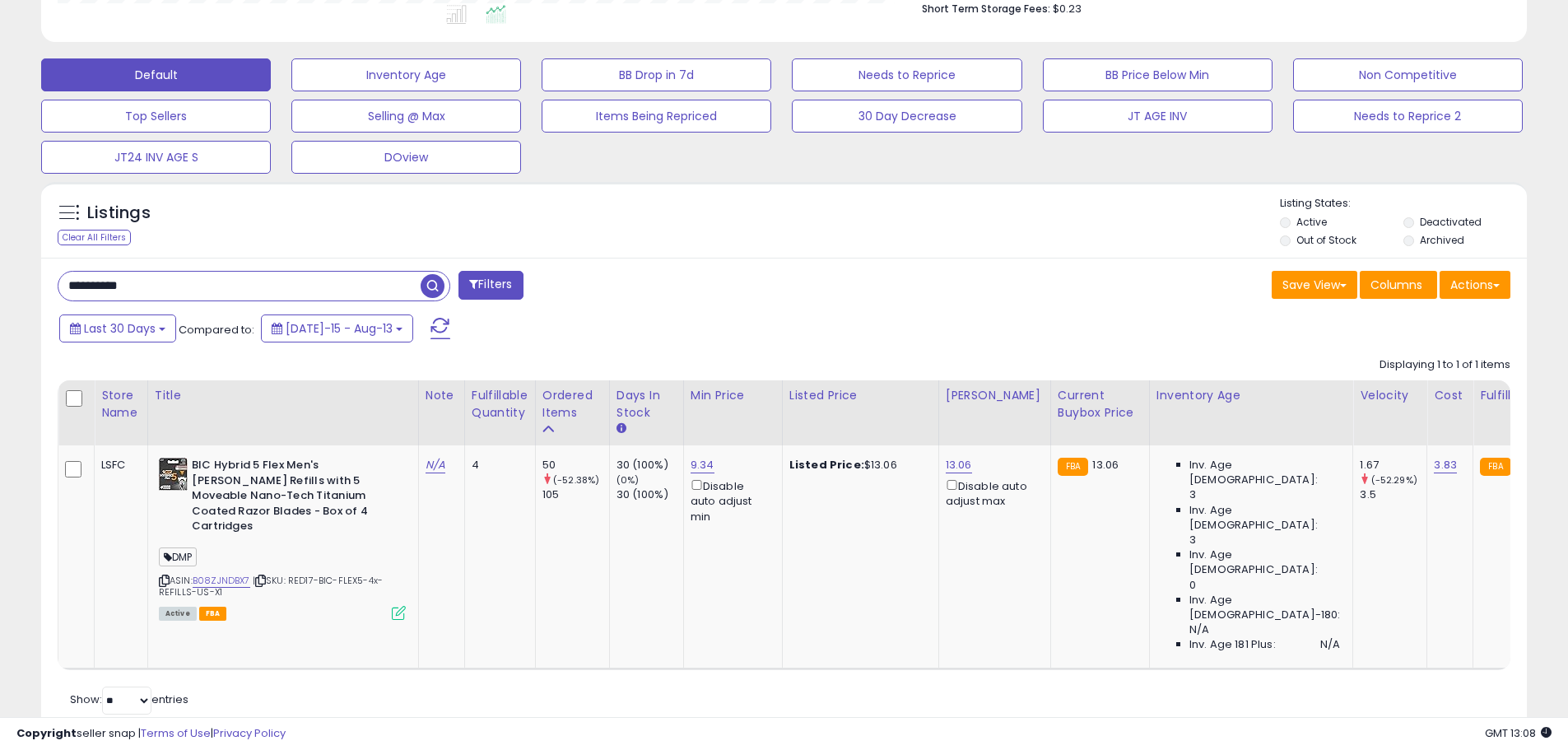
drag, startPoint x: 143, startPoint y: 284, endPoint x: 169, endPoint y: 284, distance: 26.0
click at [152, 284] on input "**********" at bounding box center [240, 286] width 362 height 29
click at [169, 284] on input "**********" at bounding box center [240, 286] width 362 height 29
drag, startPoint x: 168, startPoint y: 284, endPoint x: 0, endPoint y: 312, distance: 170.3
click at [0, 312] on div "**********" at bounding box center [784, 196] width 1568 height 1204
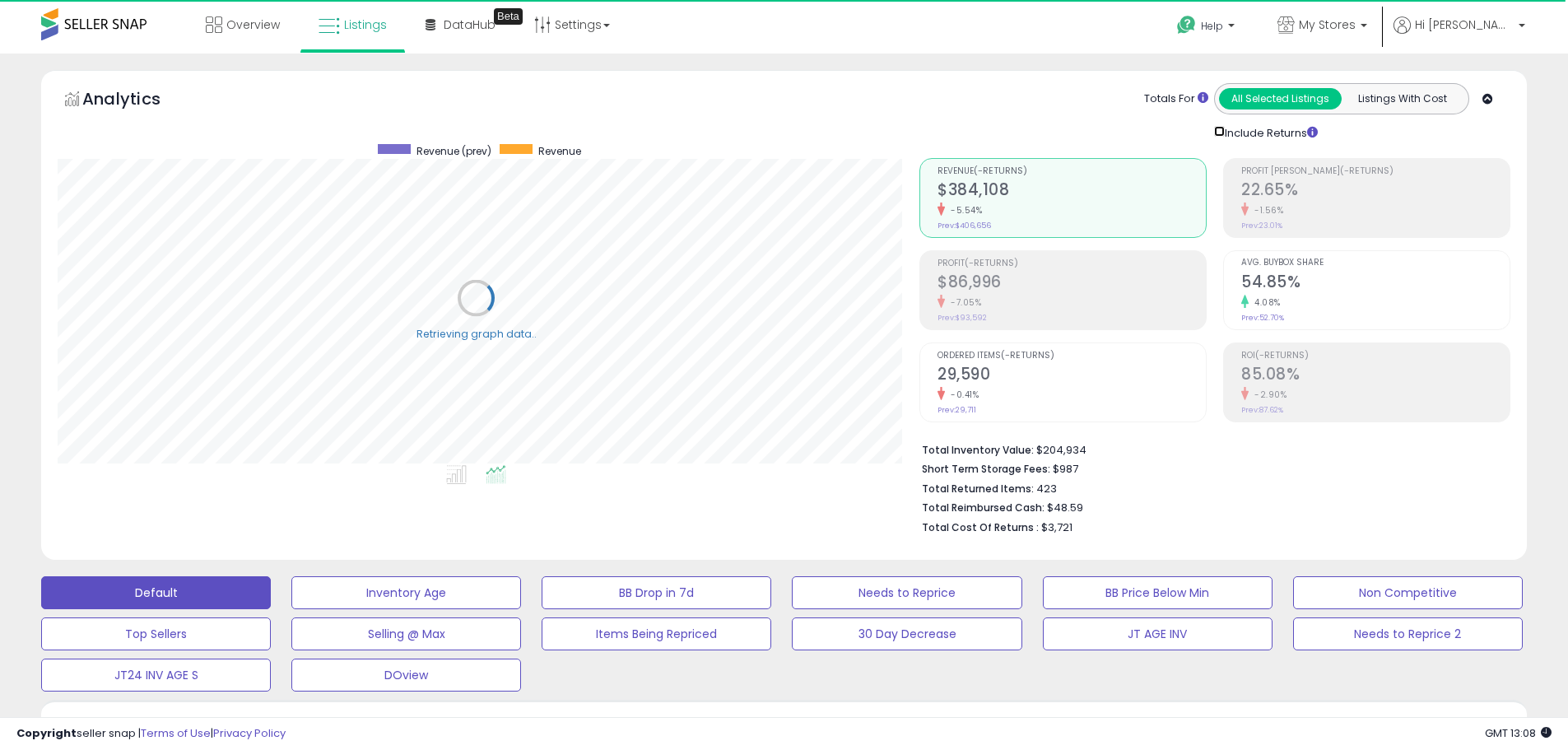
scroll to position [337, 869]
click at [1368, 22] on span "My Stores" at bounding box center [1339, 24] width 57 height 16
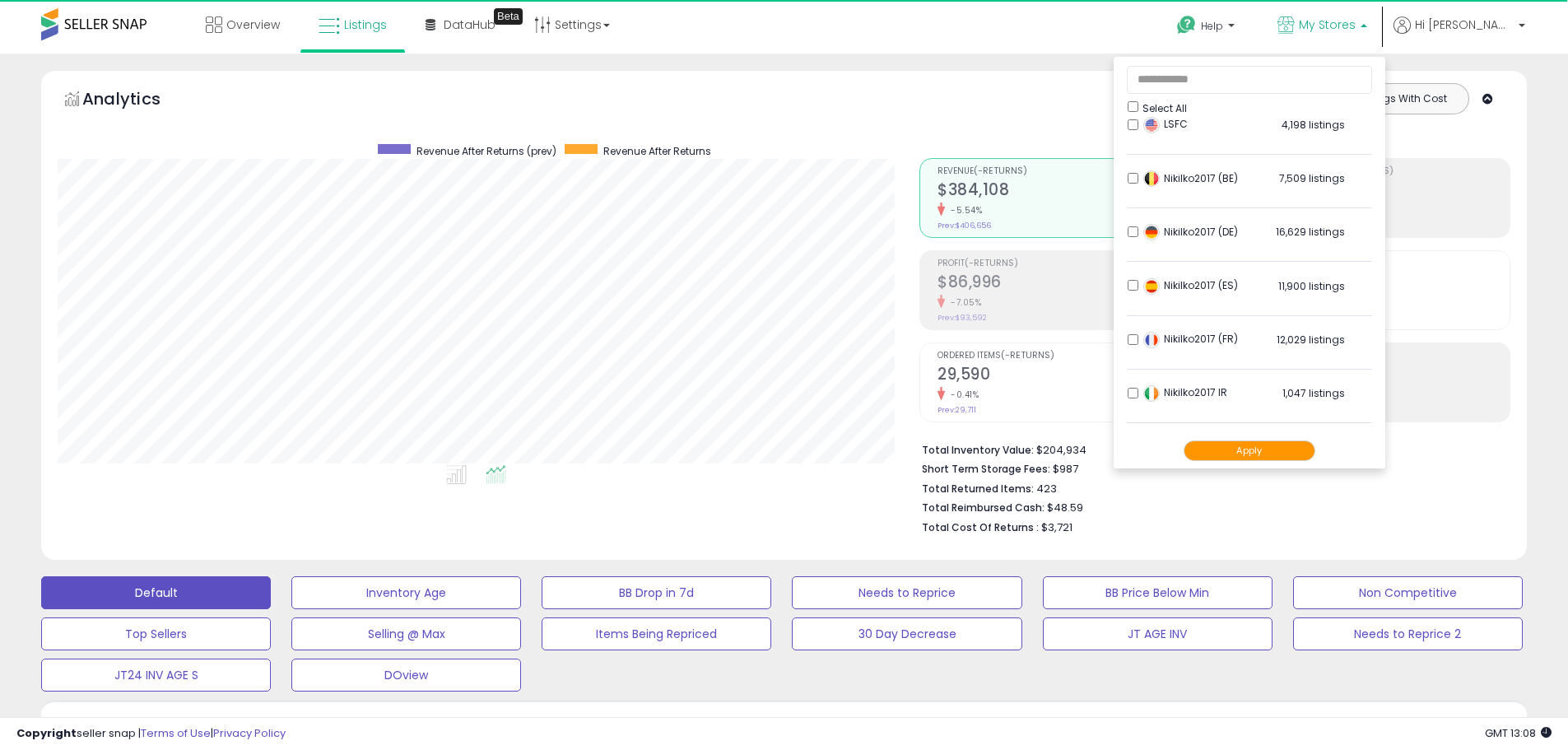
scroll to position [0, 0]
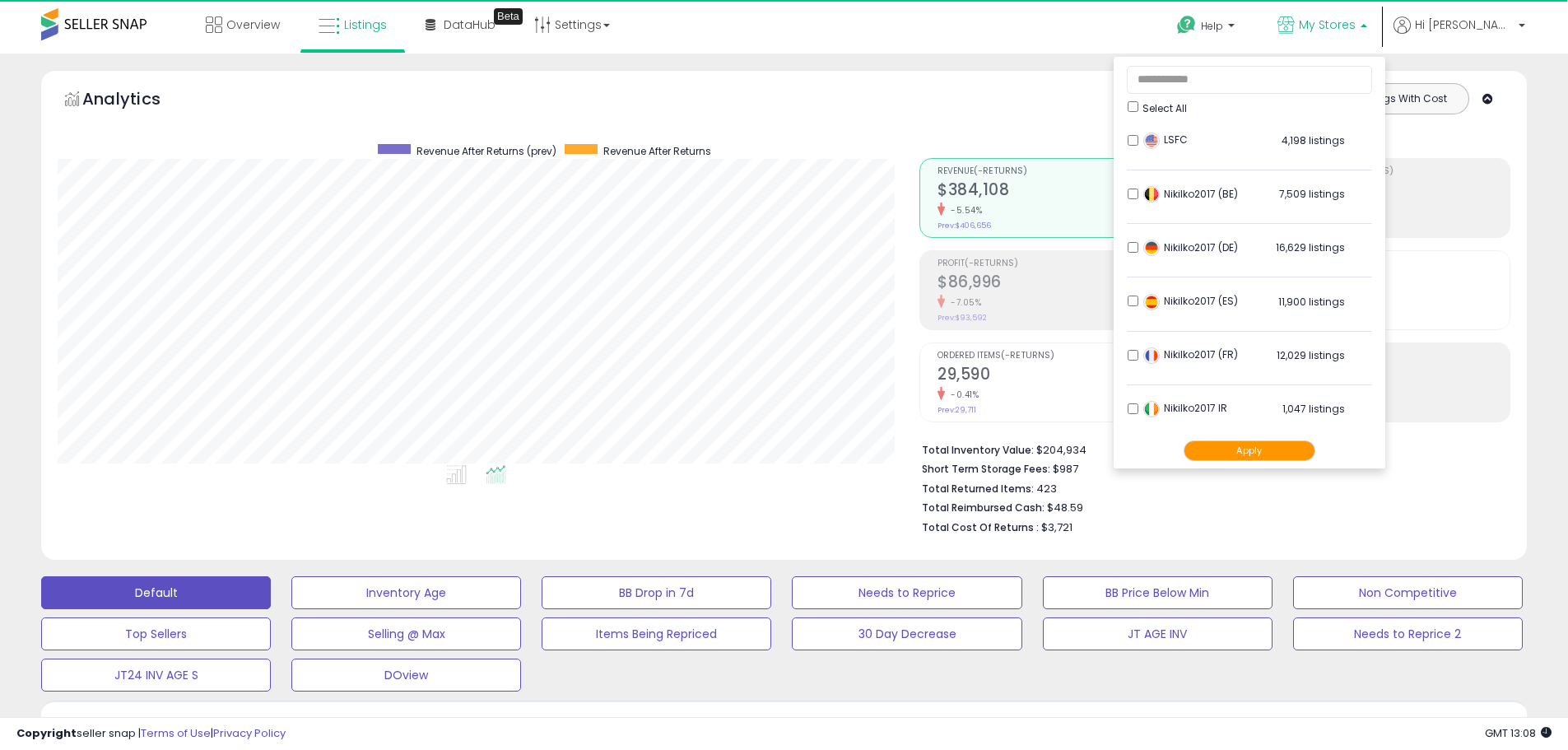
click at [1066, 116] on div "Totals For All Selected Listings Listings With Cost Include Returns" at bounding box center [1208, 112] width 579 height 58
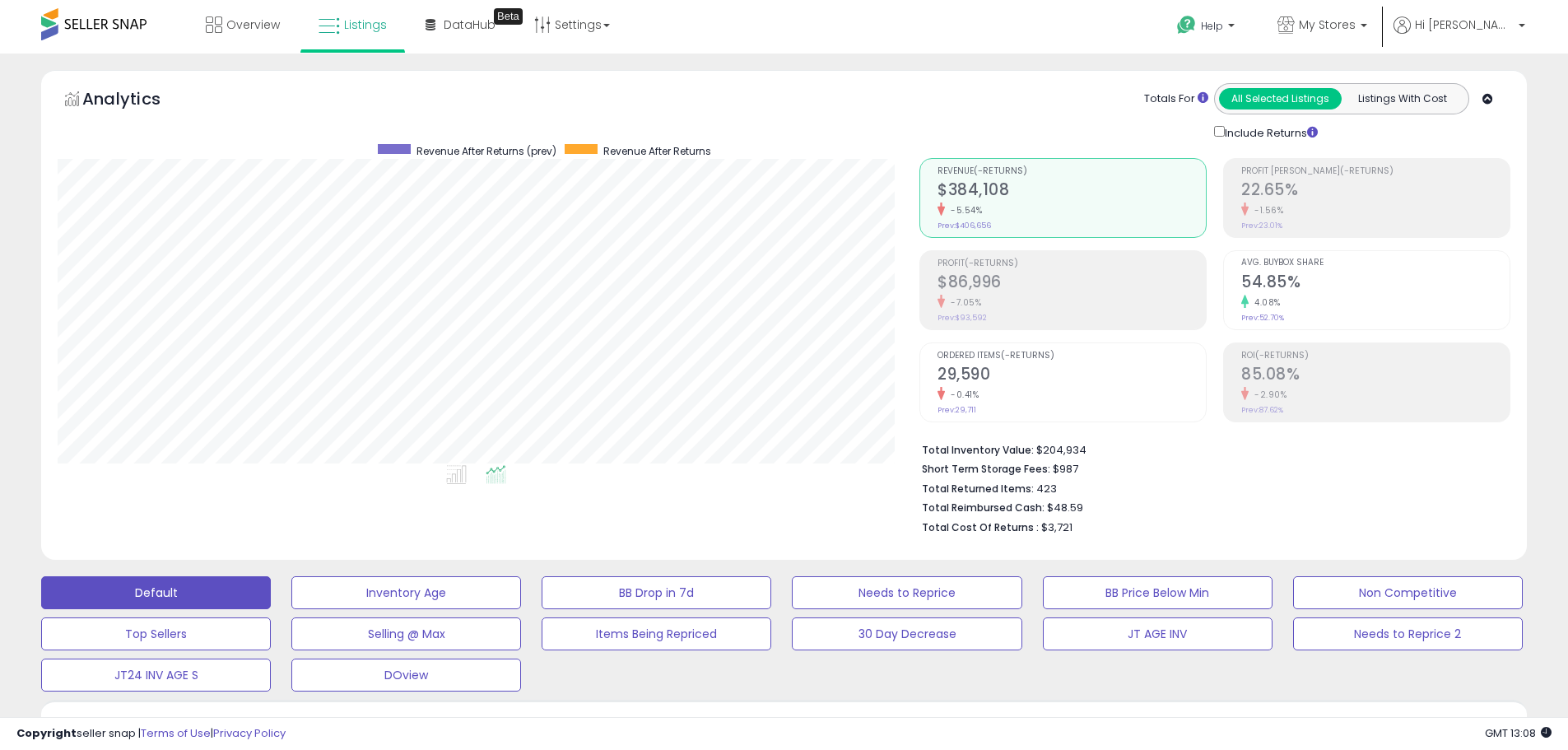
scroll to position [337, 862]
click at [1355, 25] on span "My Stores" at bounding box center [1327, 24] width 57 height 16
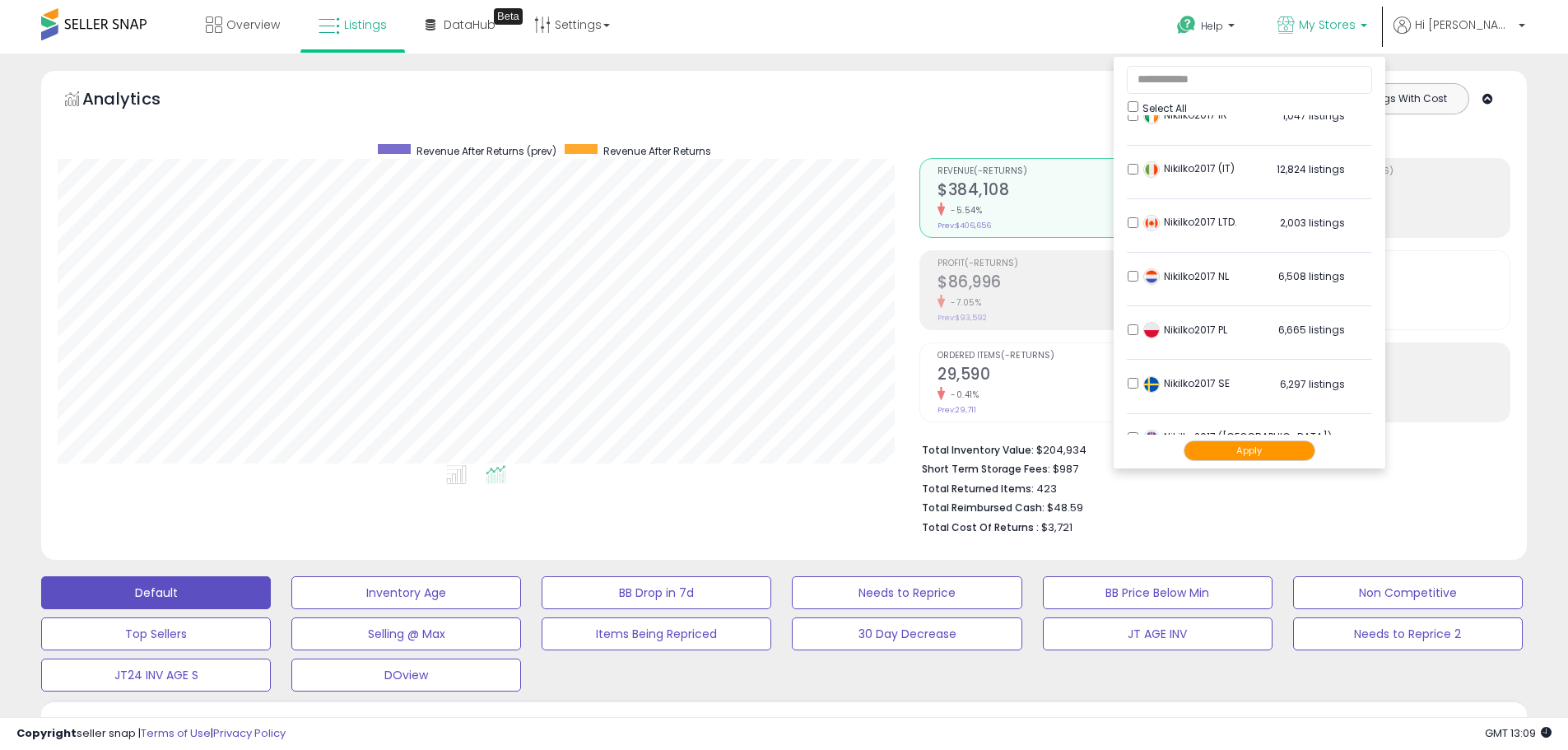
scroll to position [326, 0]
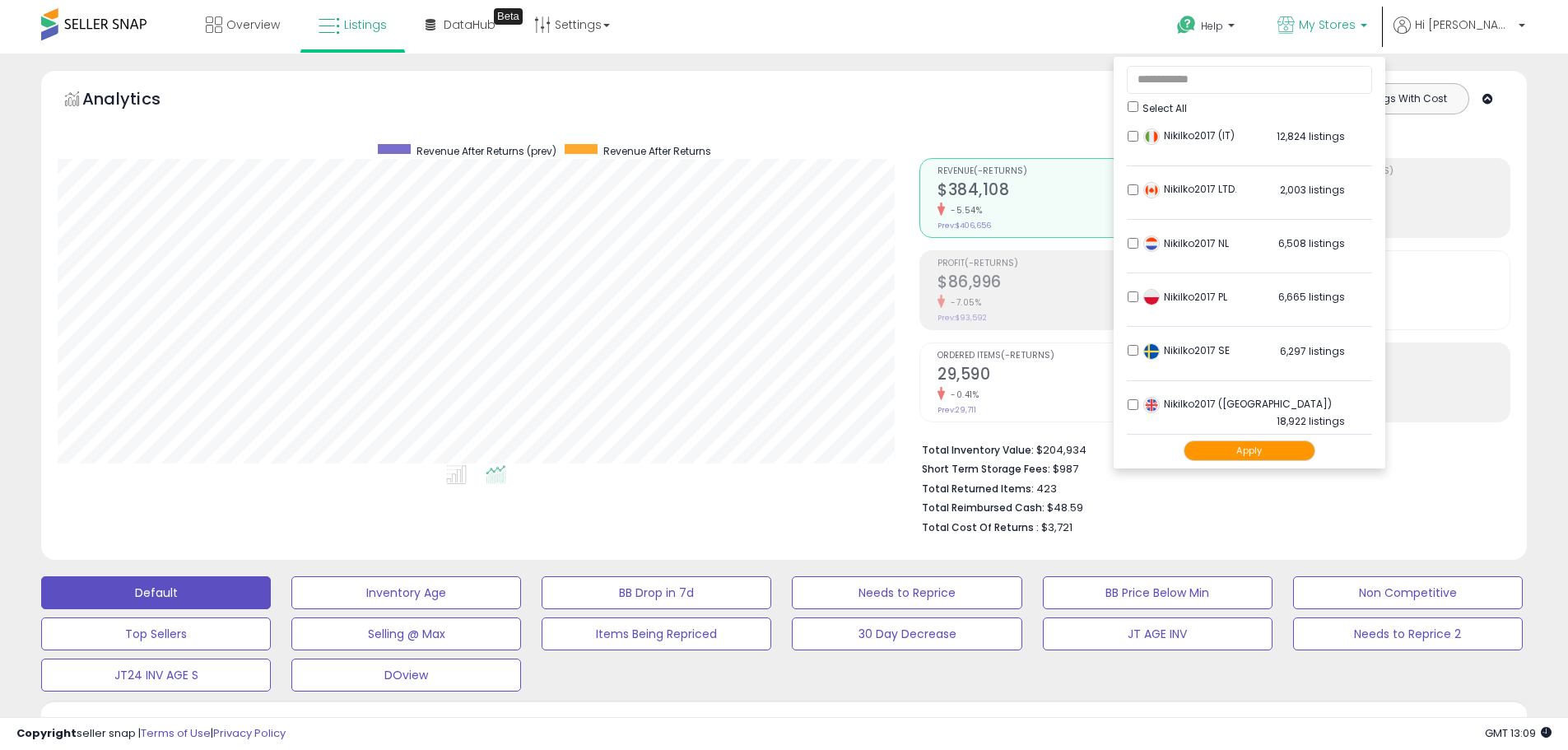
drag, startPoint x: 1279, startPoint y: 453, endPoint x: 1331, endPoint y: 444, distance: 52.8
click at [1279, 445] on button "Apply" at bounding box center [1250, 450] width 132 height 21
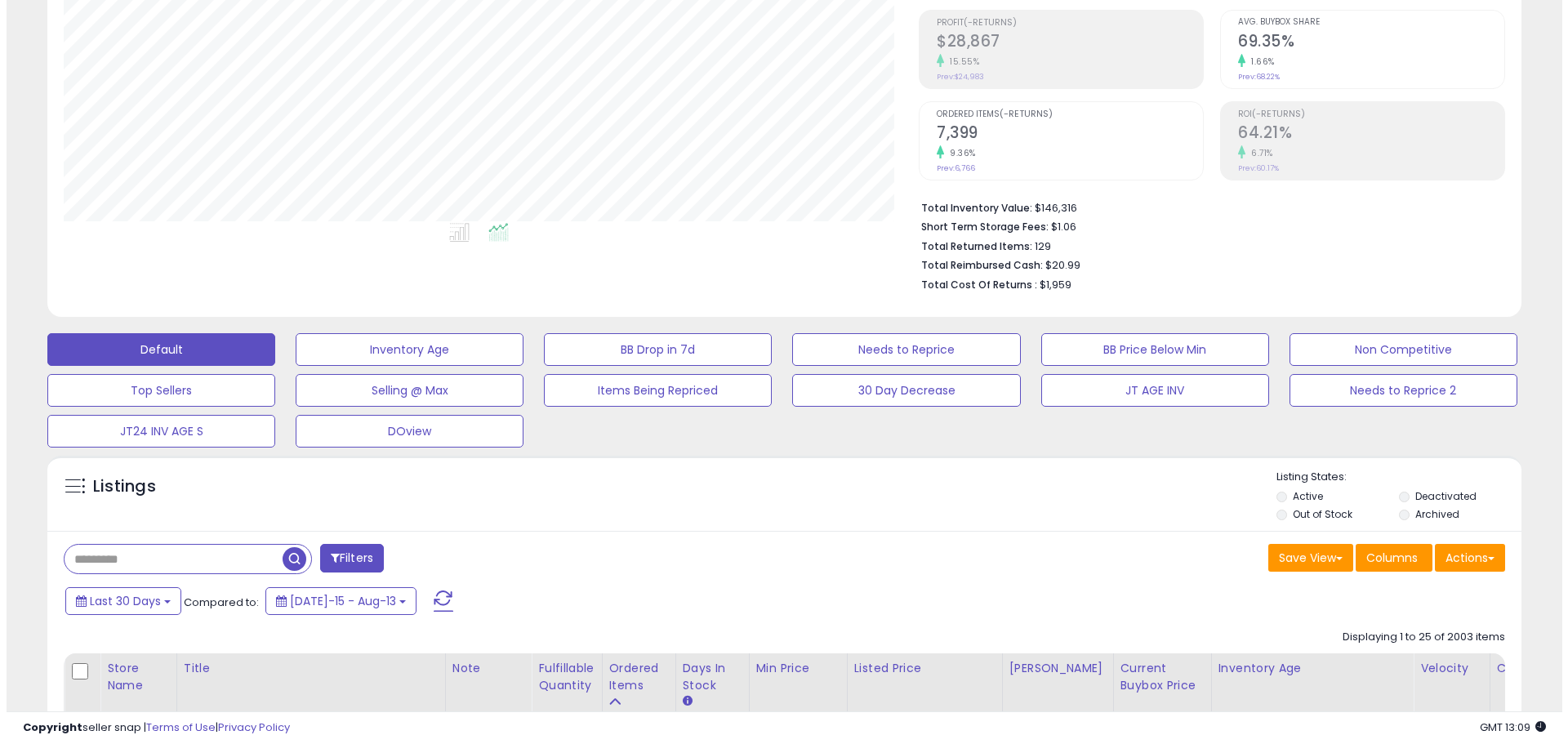
scroll to position [245, 0]
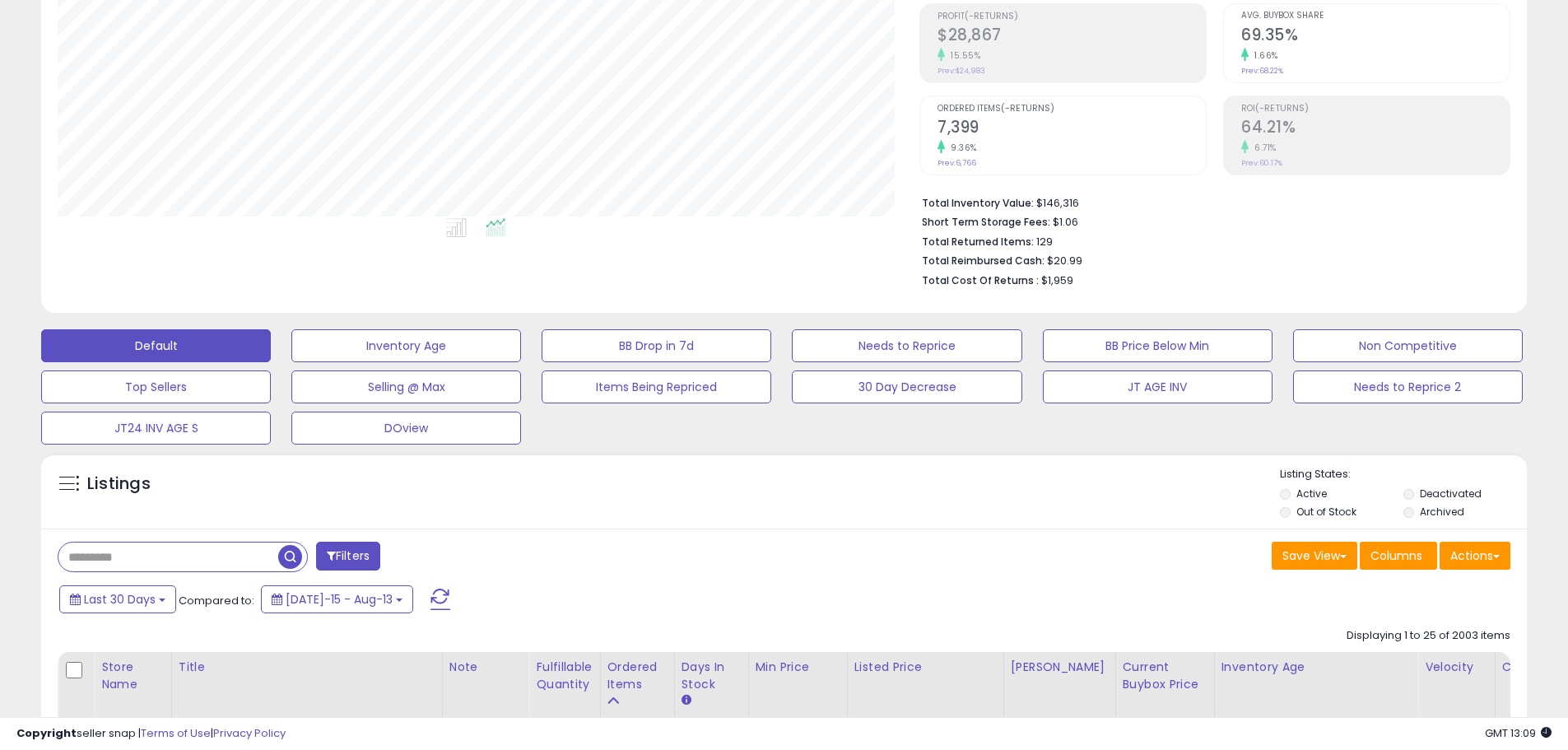
click at [177, 562] on input "text" at bounding box center [168, 557] width 220 height 29
type input "*"
click at [489, 561] on button "Filters" at bounding box center [491, 556] width 65 height 29
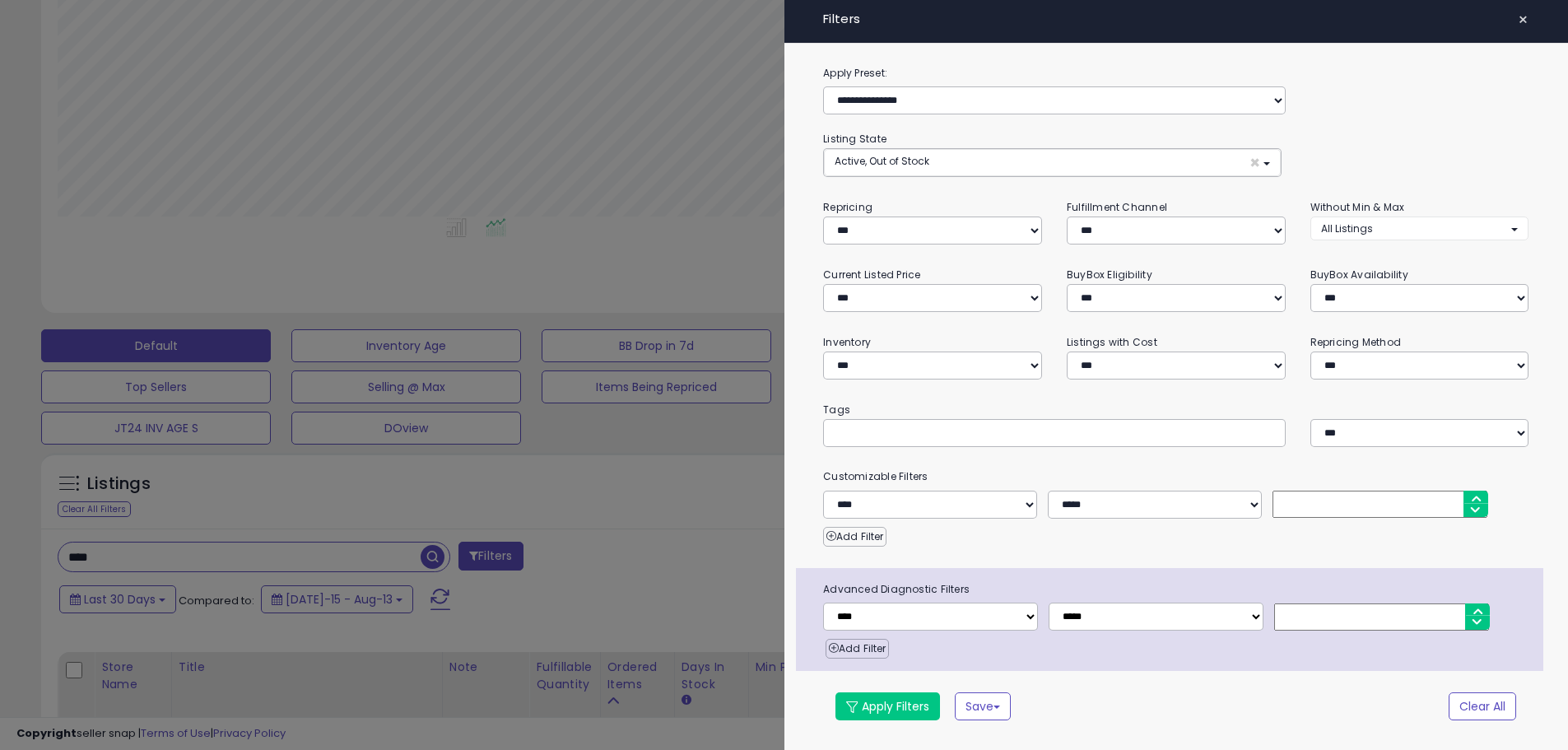
scroll to position [337, 869]
click at [434, 558] on div at bounding box center [790, 375] width 1581 height 750
click at [0, 0] on div "Retrieving listings data.." at bounding box center [0, 0] width 0 height 0
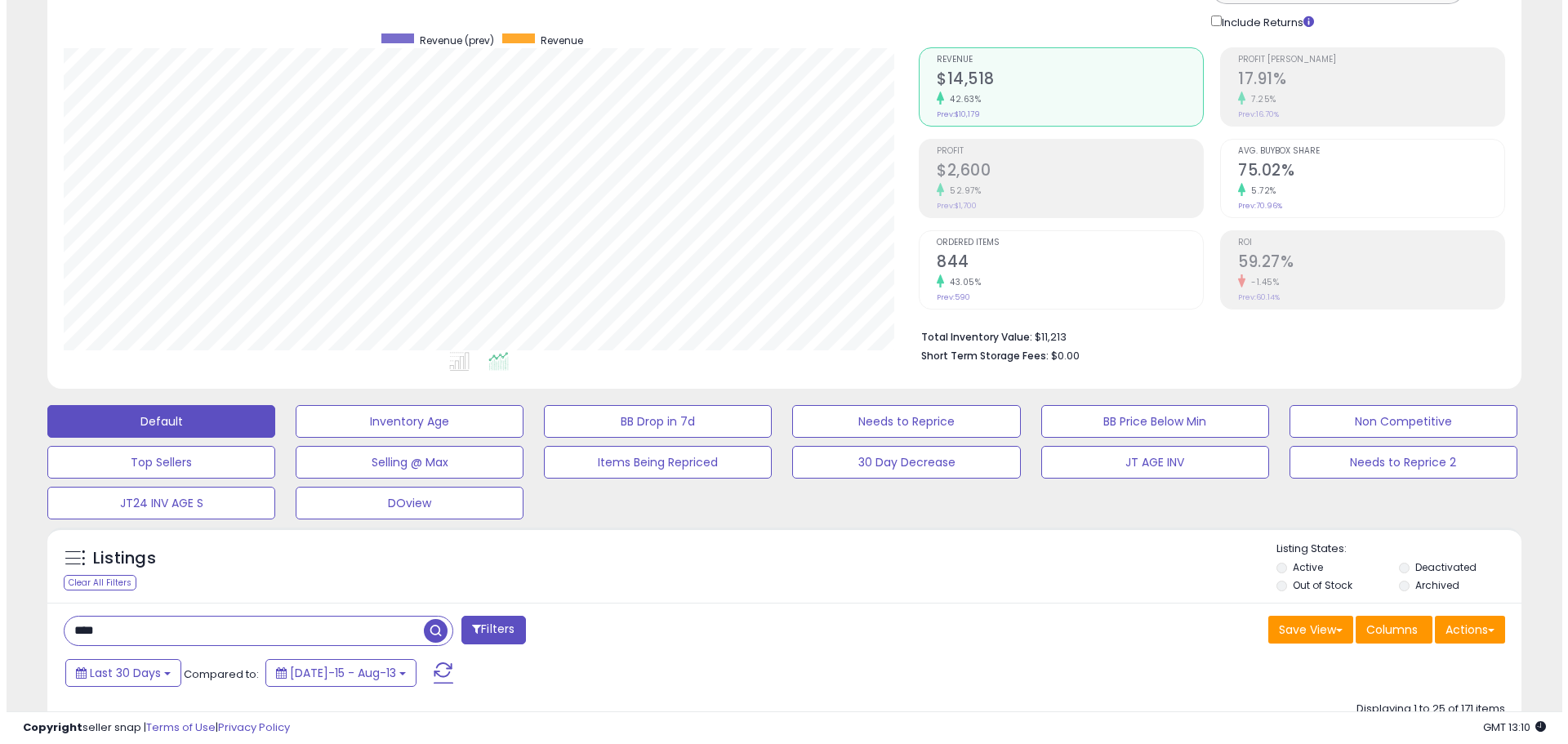
scroll to position [245, 0]
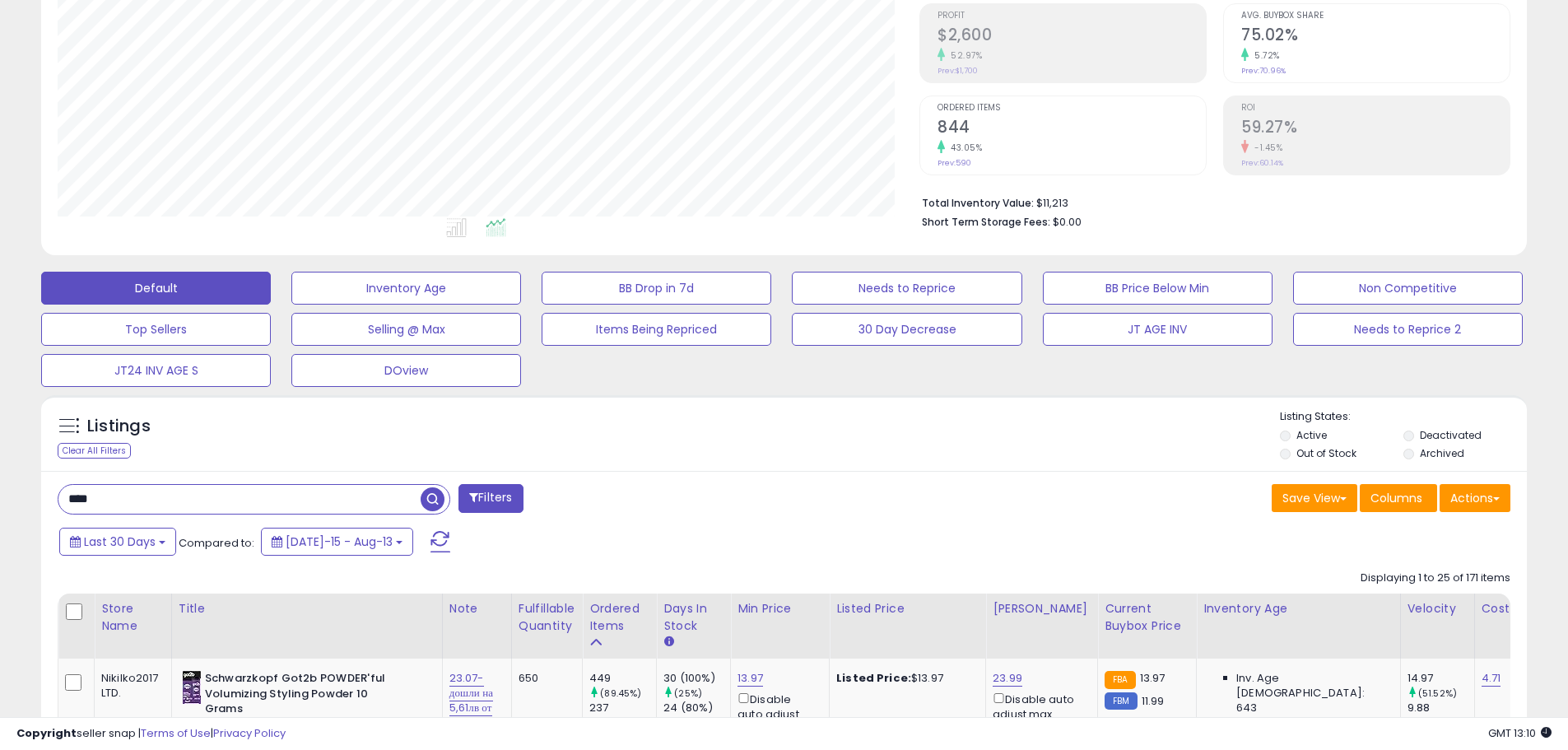
click at [131, 503] on input "****" at bounding box center [240, 499] width 362 height 29
type input "****"
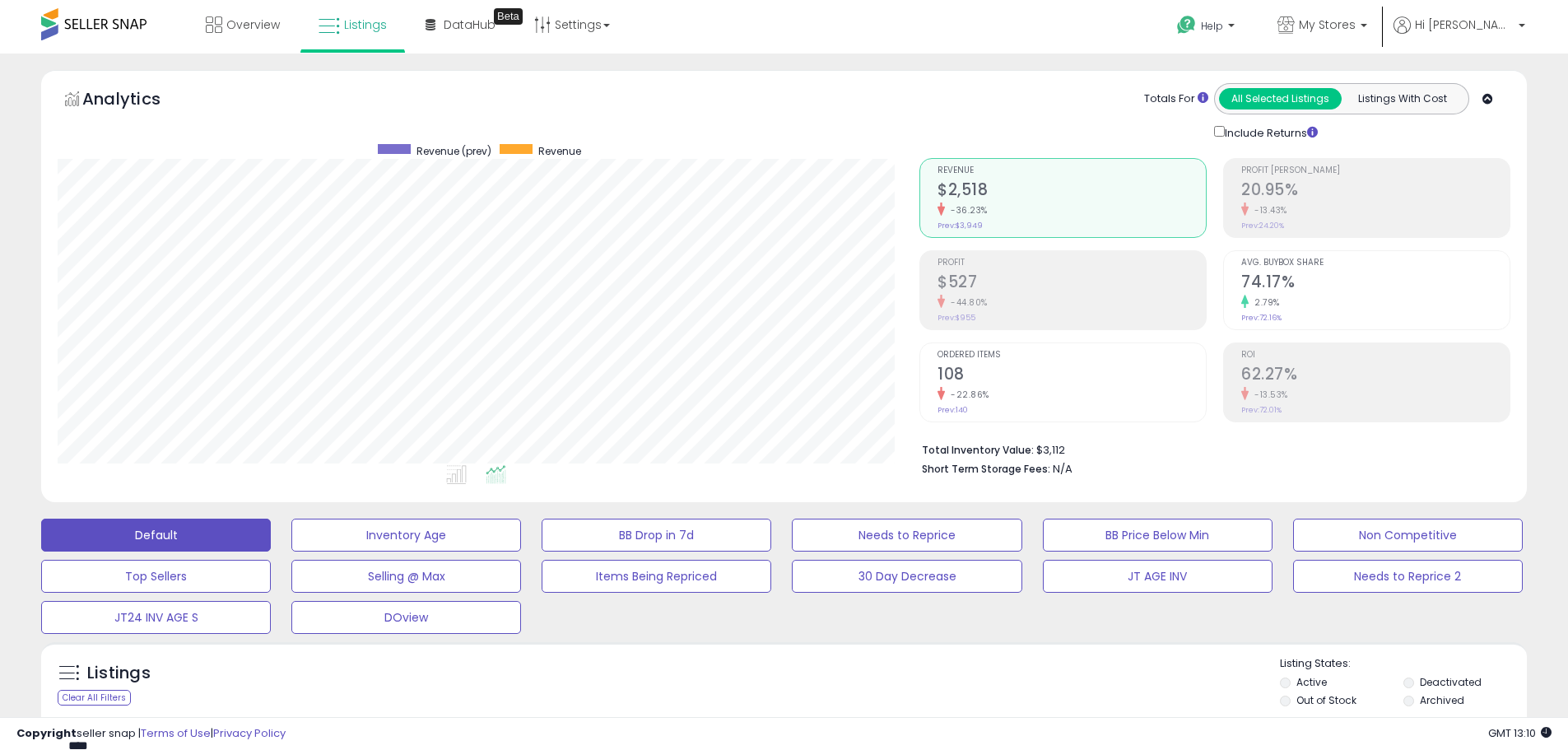
scroll to position [337, 862]
click at [1380, 45] on link "My Stores" at bounding box center [1322, 27] width 115 height 54
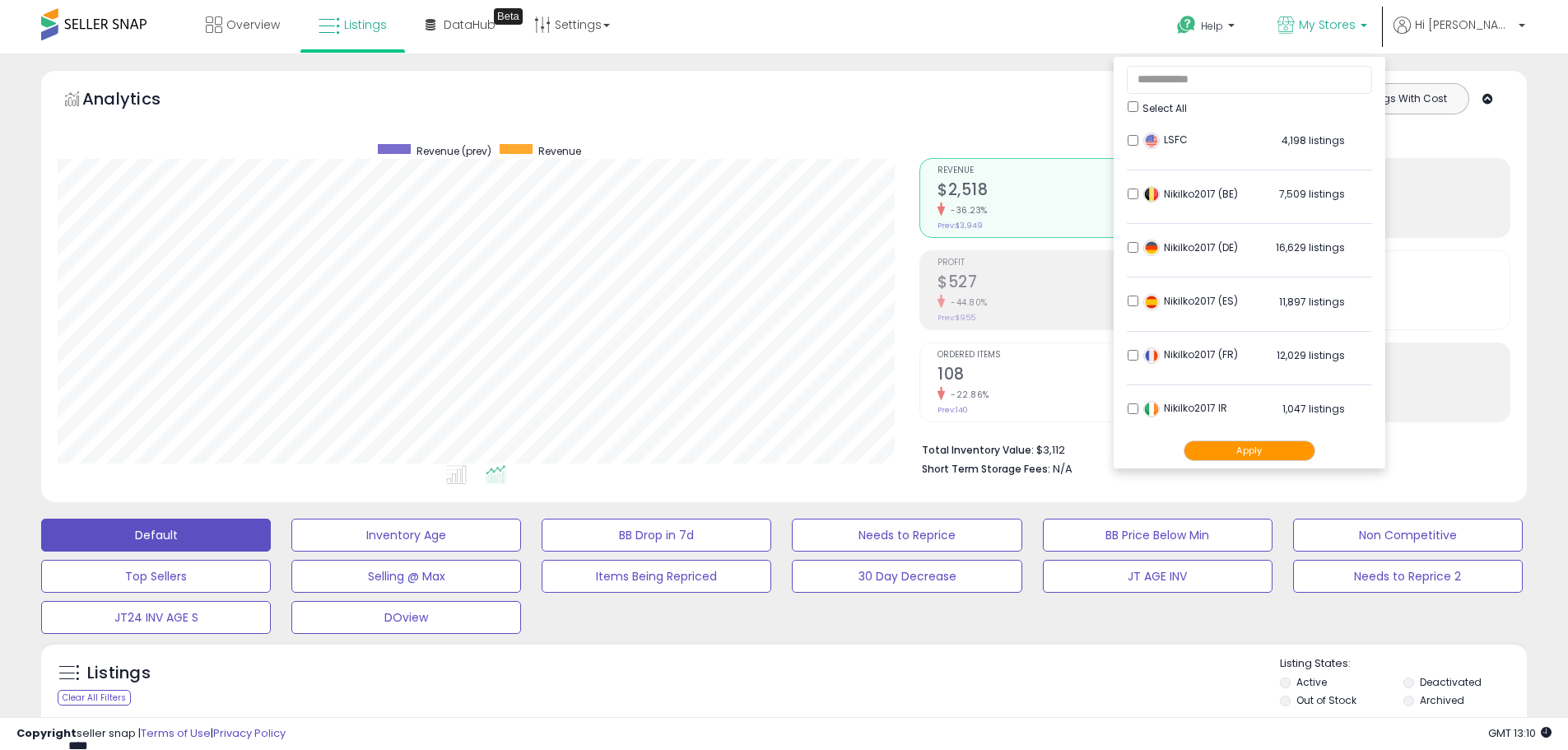
click at [1296, 458] on button "Apply" at bounding box center [1250, 450] width 132 height 21
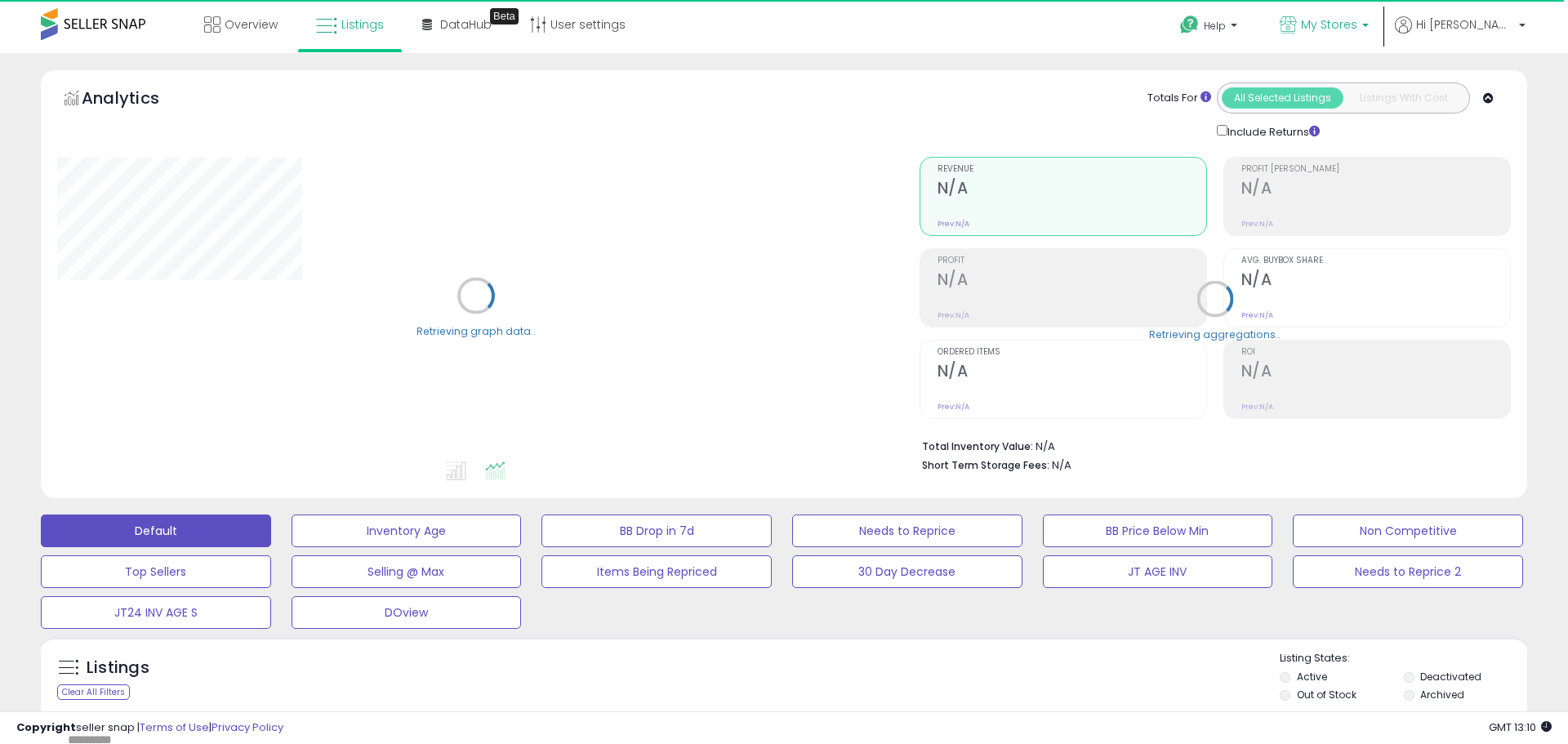
type input "****"
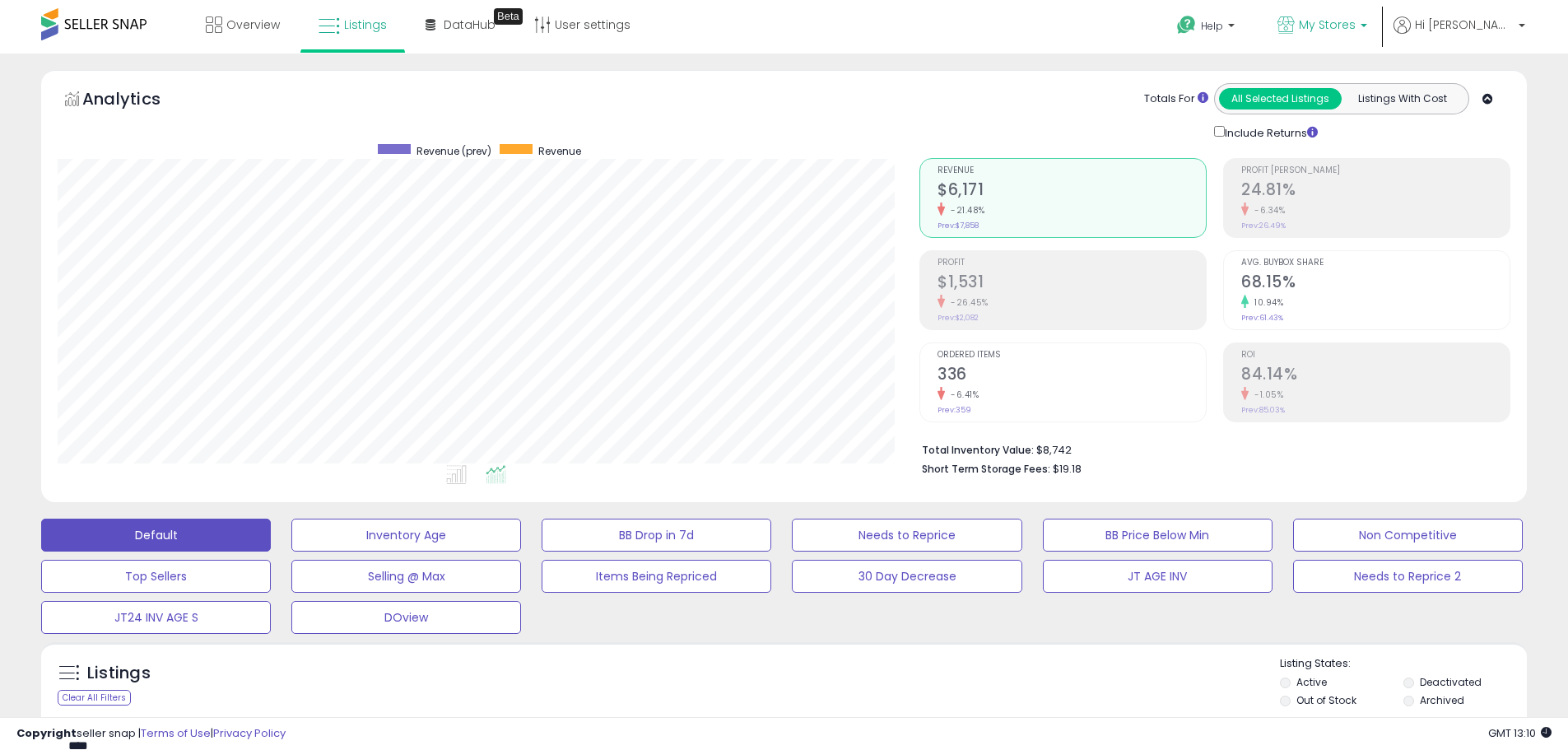
scroll to position [337, 862]
click at [1355, 26] on span "My Stores" at bounding box center [1327, 24] width 57 height 16
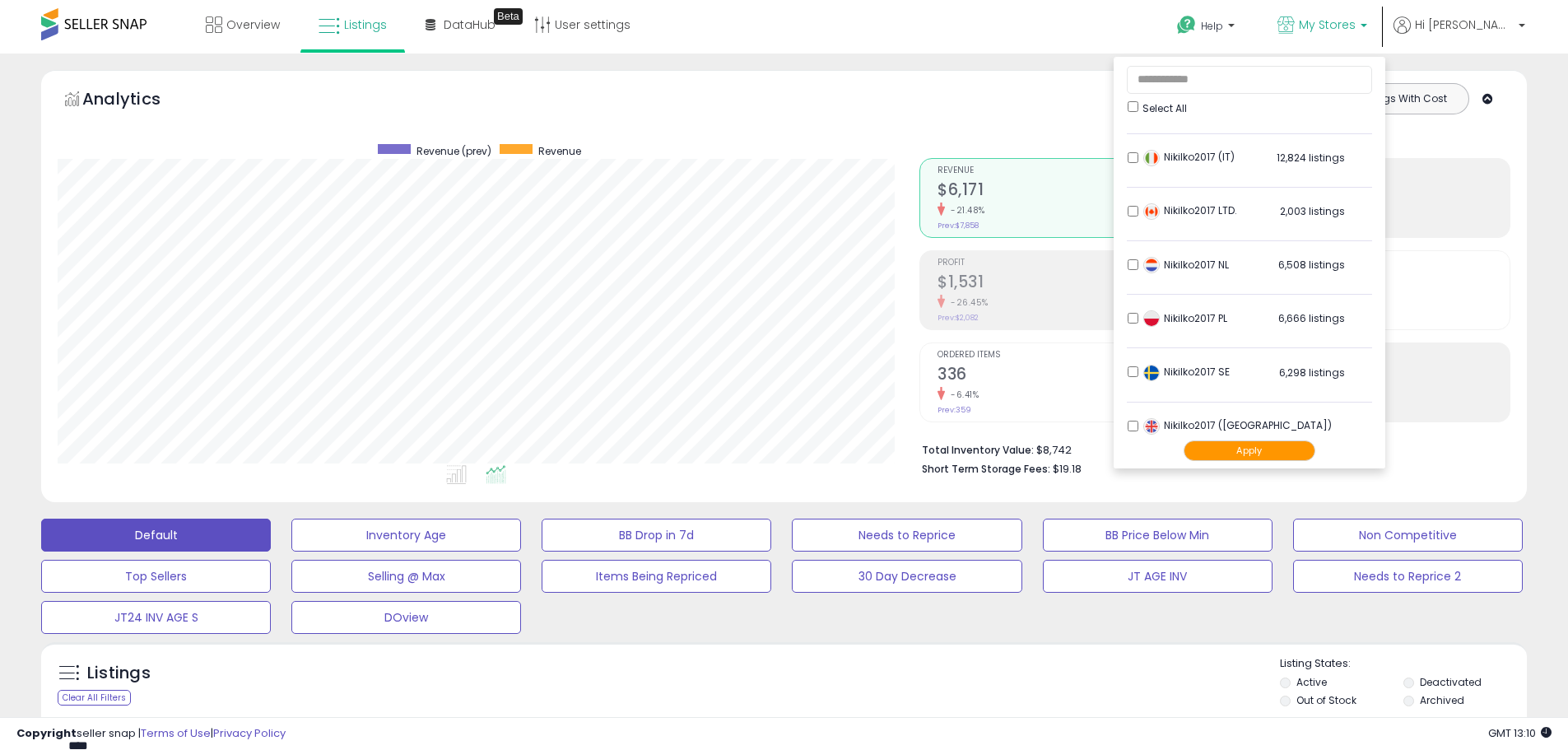
scroll to position [326, 0]
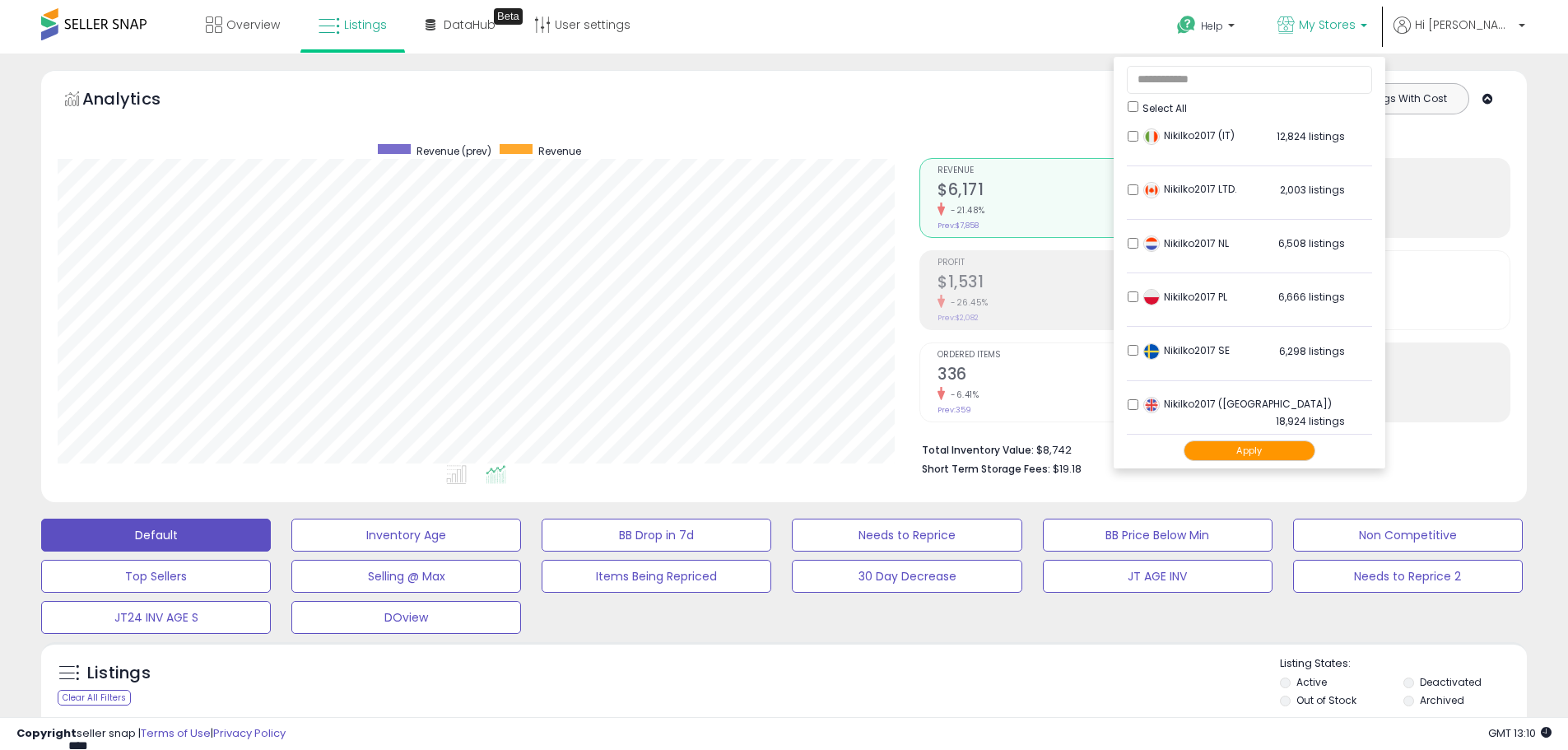
click at [1315, 453] on button "Apply" at bounding box center [1250, 450] width 132 height 21
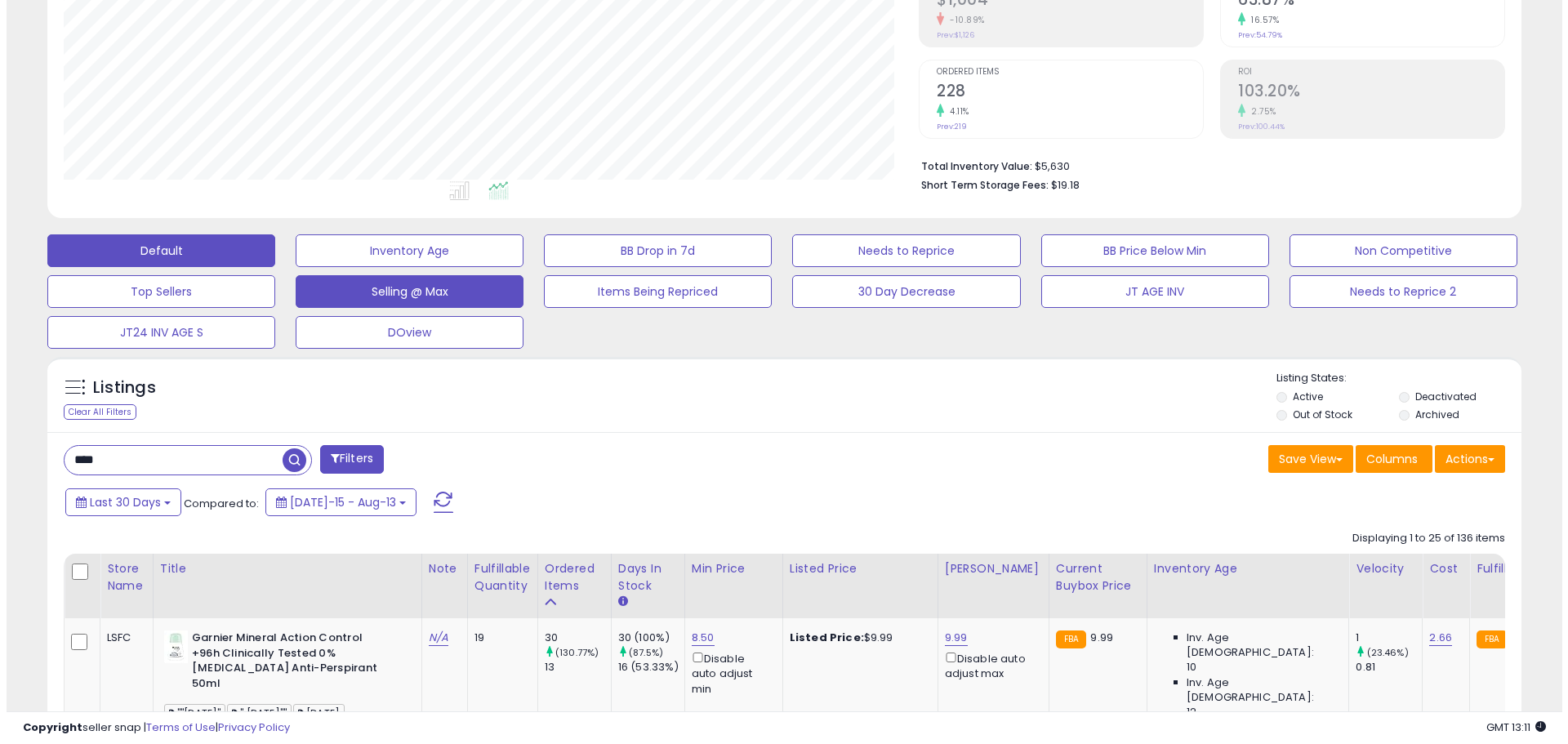
scroll to position [245, 0]
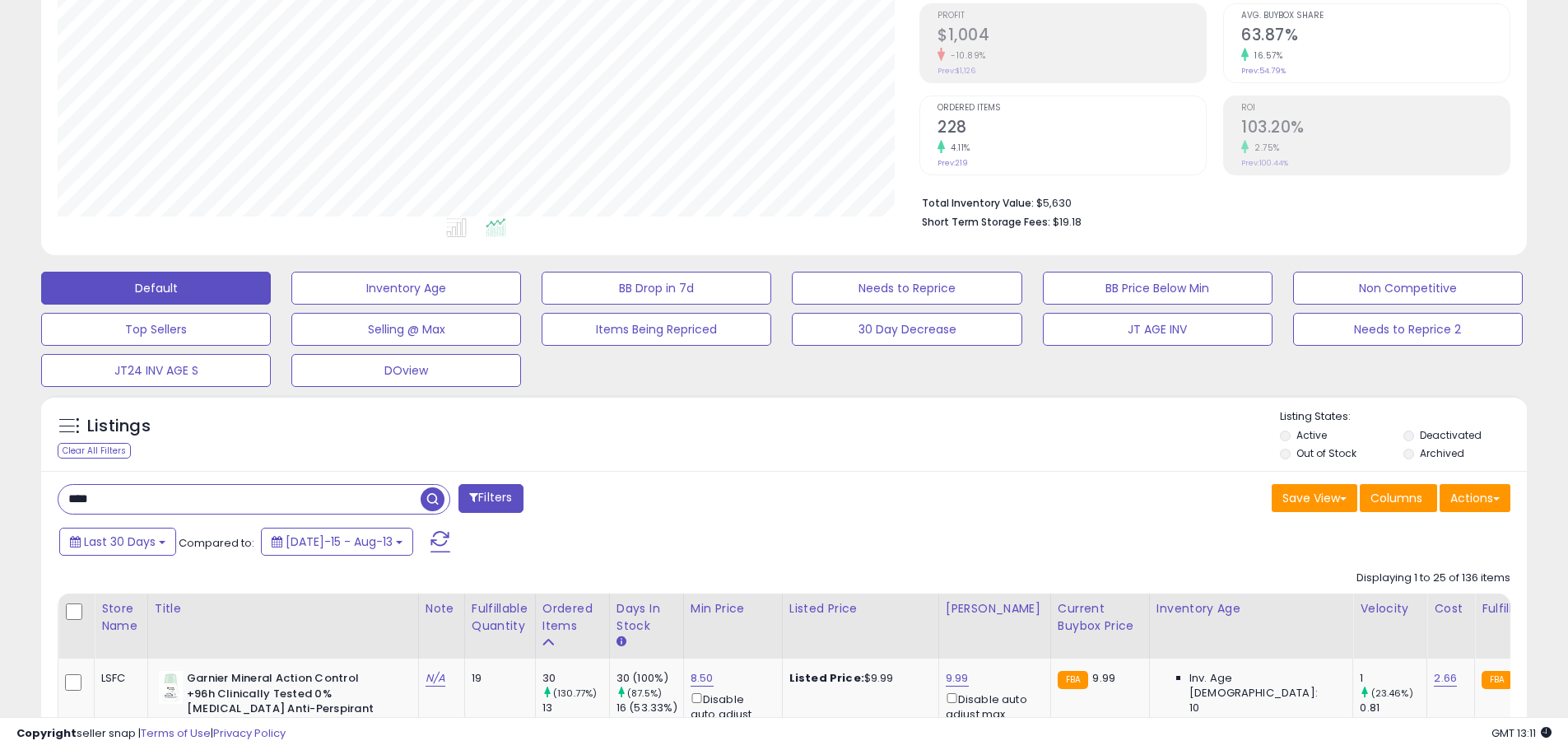
drag, startPoint x: 116, startPoint y: 509, endPoint x: 90, endPoint y: 506, distance: 26.2
click at [90, 506] on input "****" at bounding box center [240, 499] width 362 height 29
type input "****"
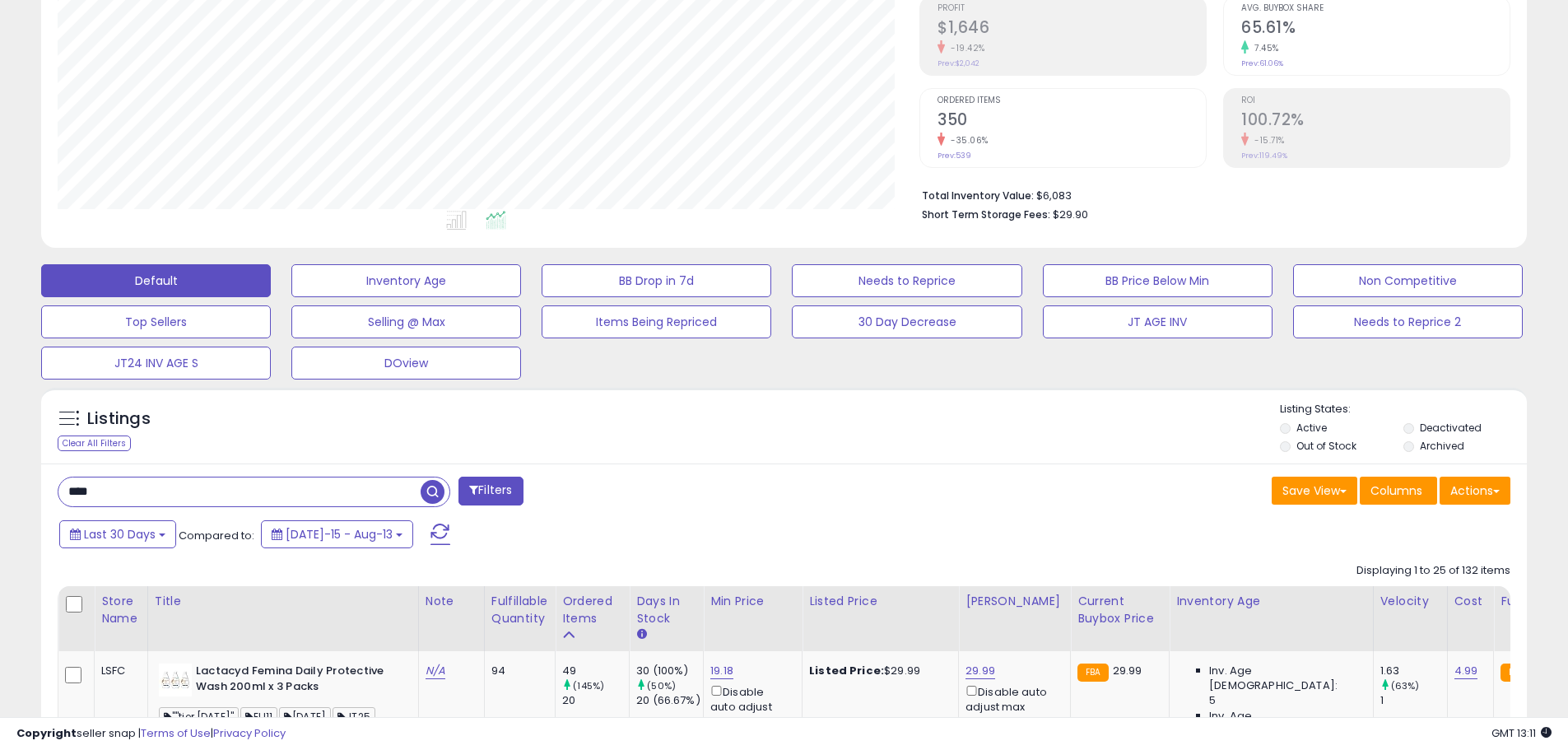
scroll to position [494, 0]
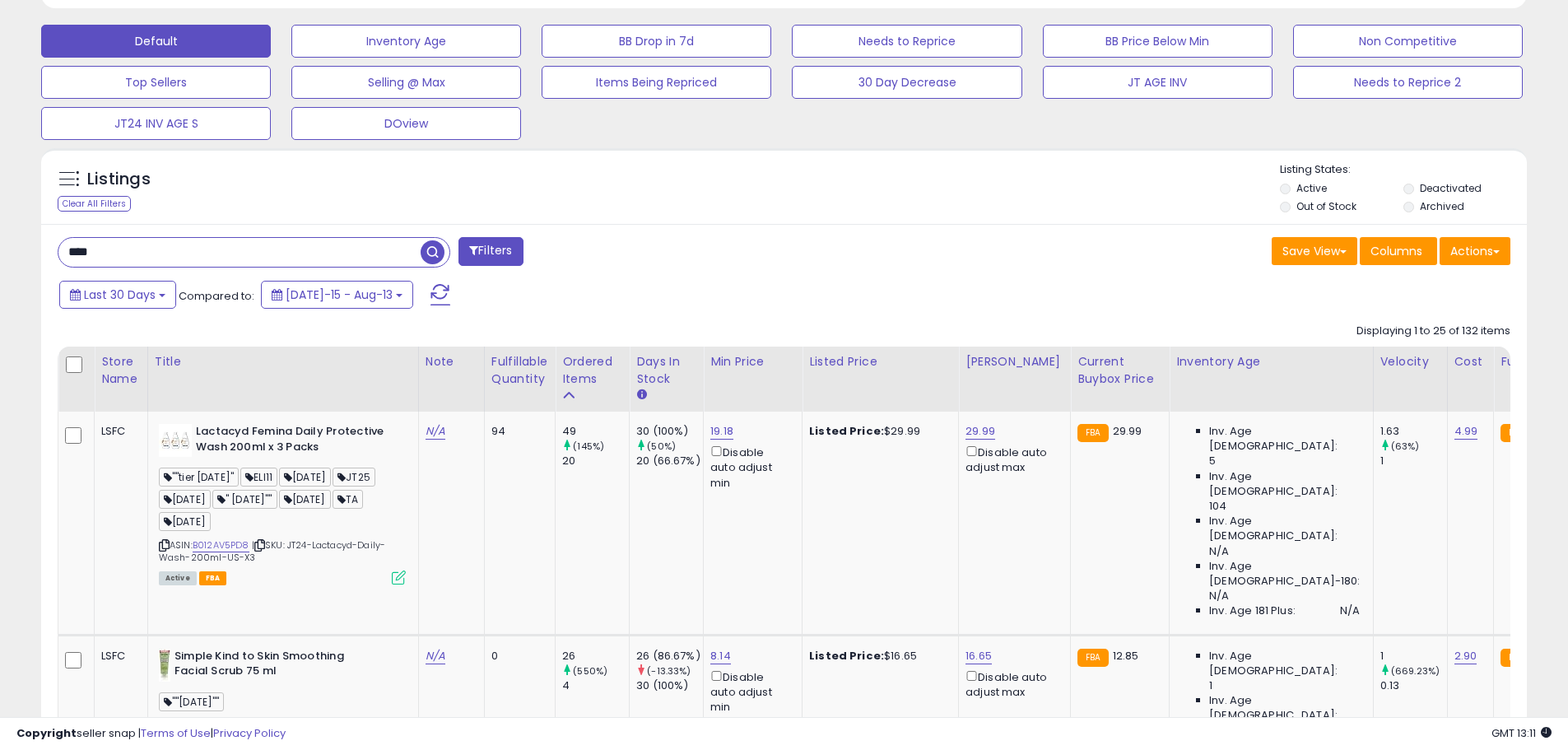
drag, startPoint x: 75, startPoint y: 247, endPoint x: 60, endPoint y: 246, distance: 15.0
click at [60, 246] on input "****" at bounding box center [240, 252] width 362 height 29
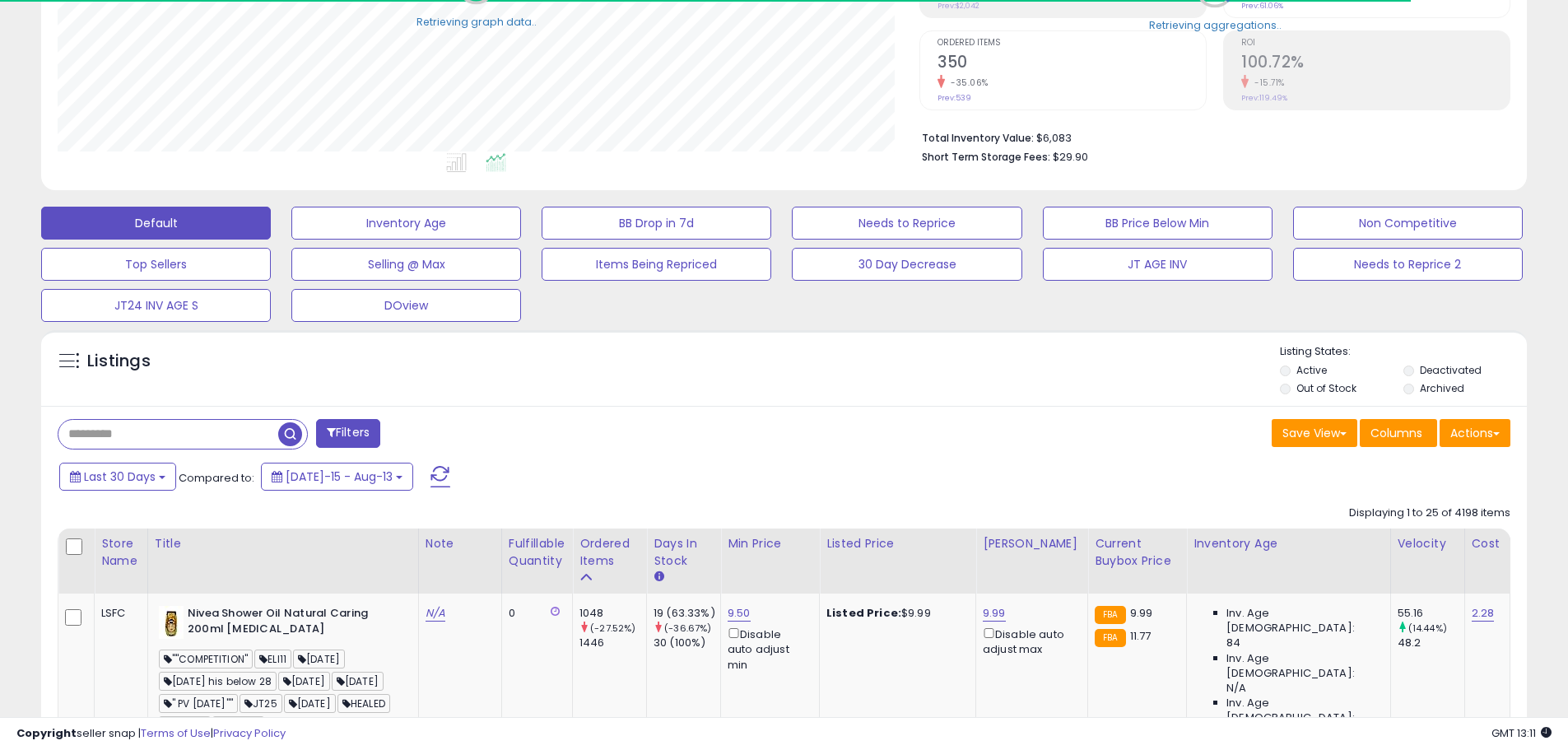
scroll to position [0, 0]
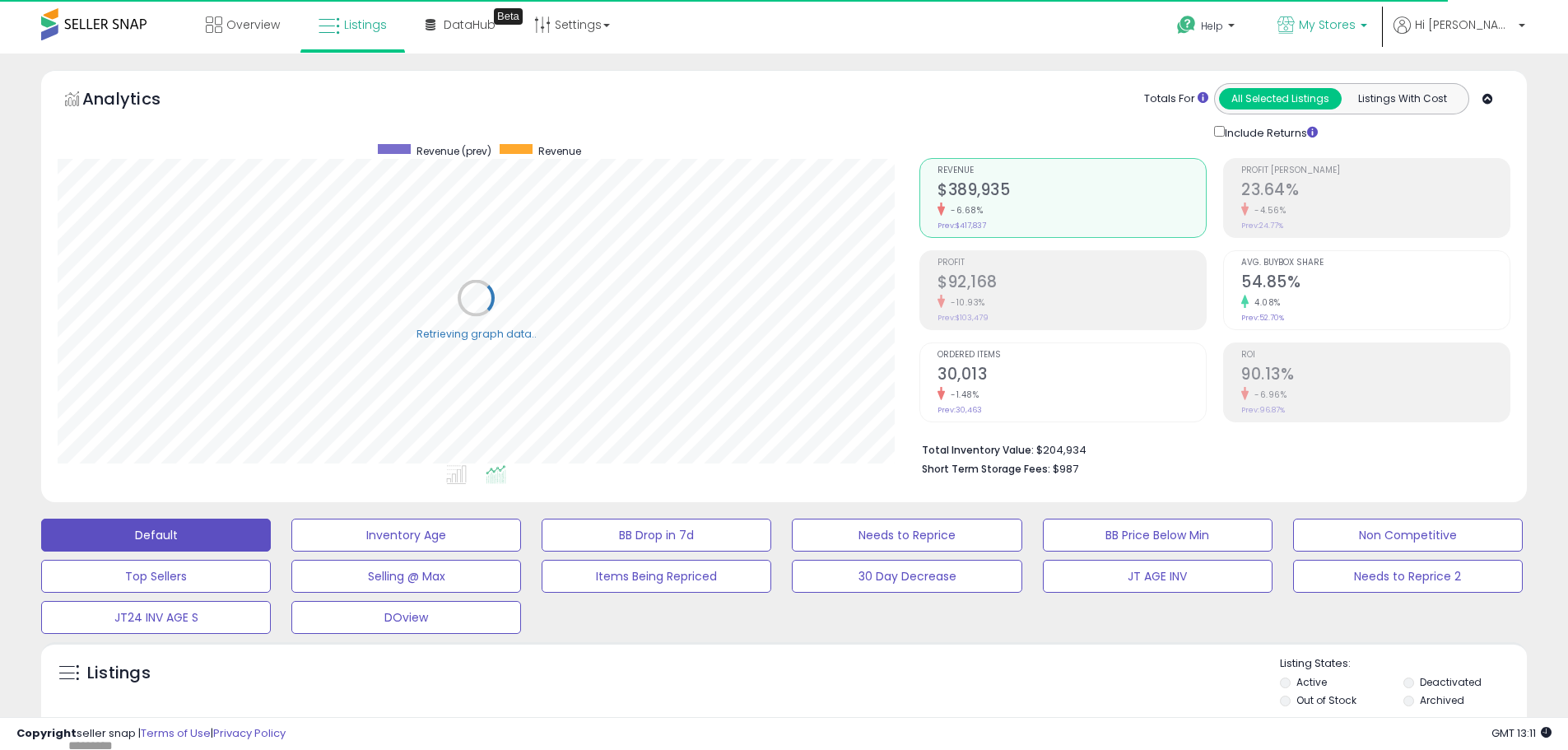
click at [1355, 25] on span "My Stores" at bounding box center [1327, 24] width 57 height 16
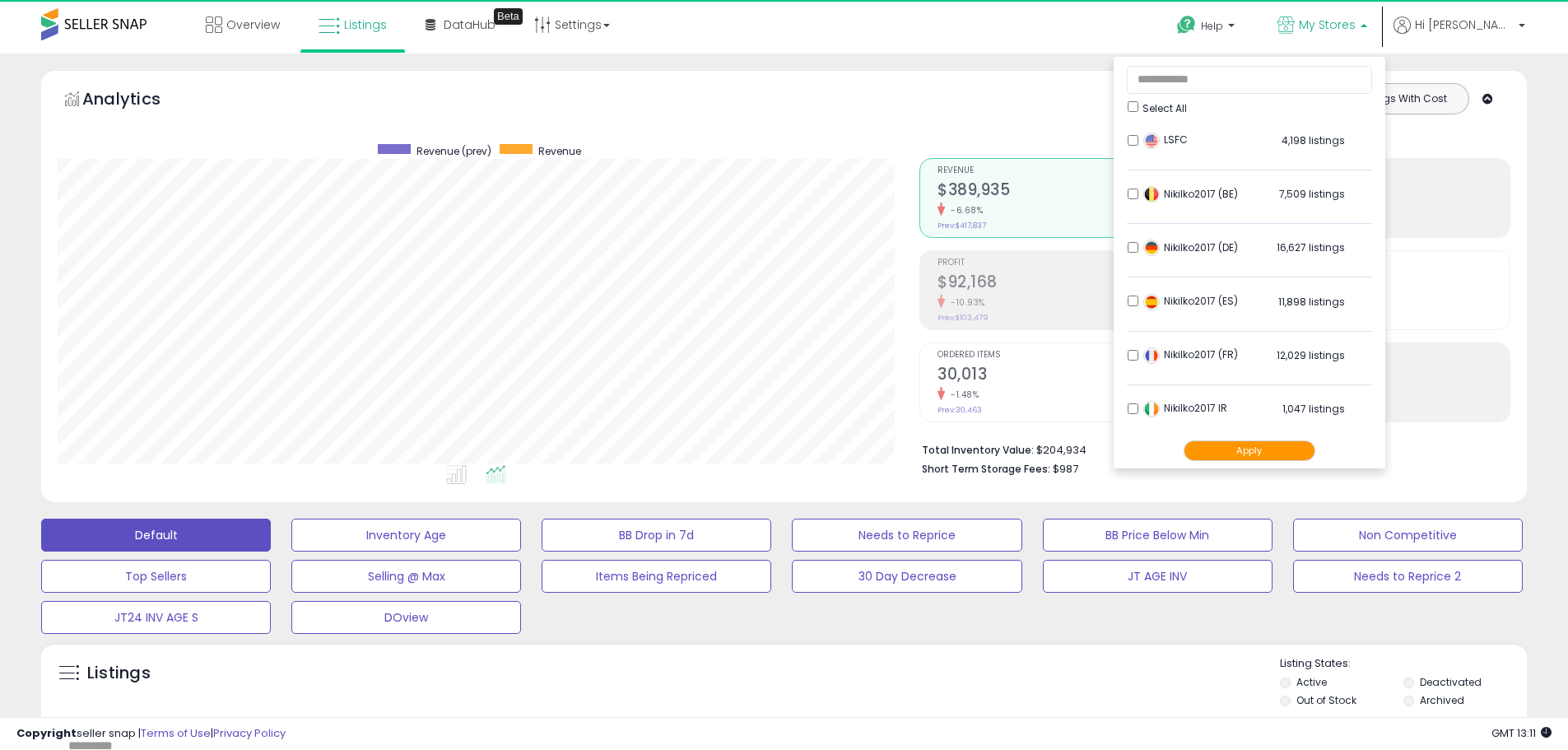
scroll to position [337, 862]
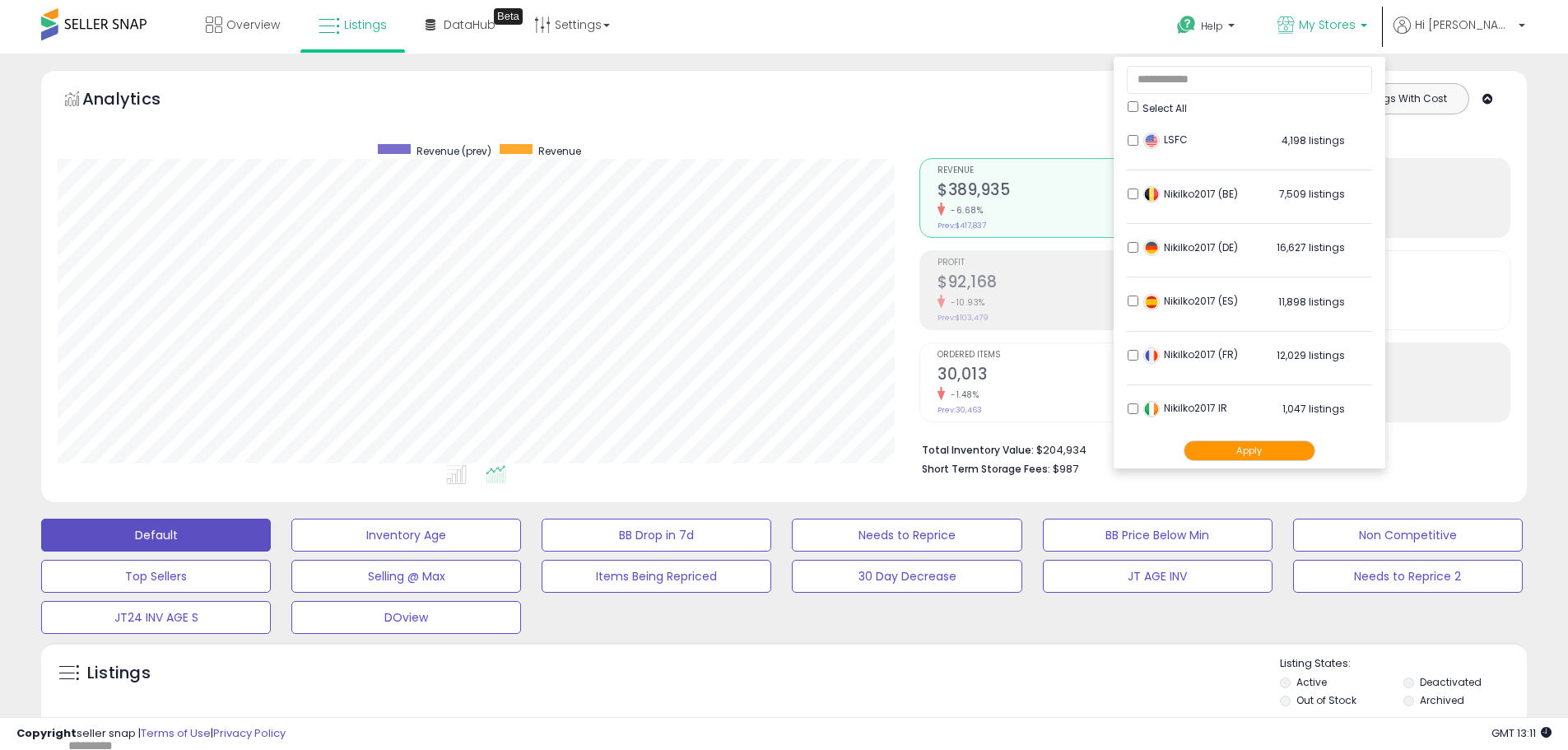
click at [1312, 441] on button "Apply" at bounding box center [1250, 450] width 132 height 21
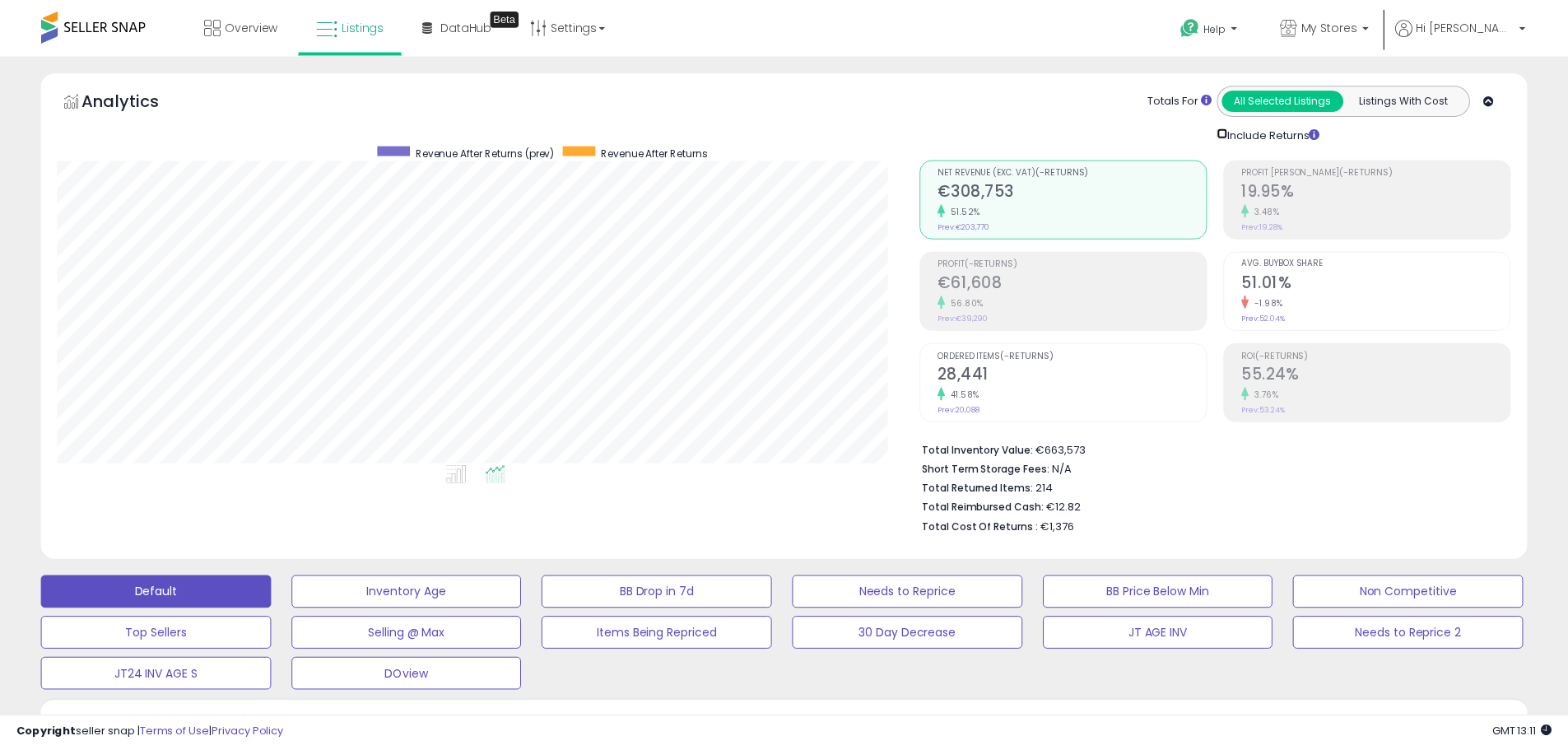
scroll to position [822881, 822261]
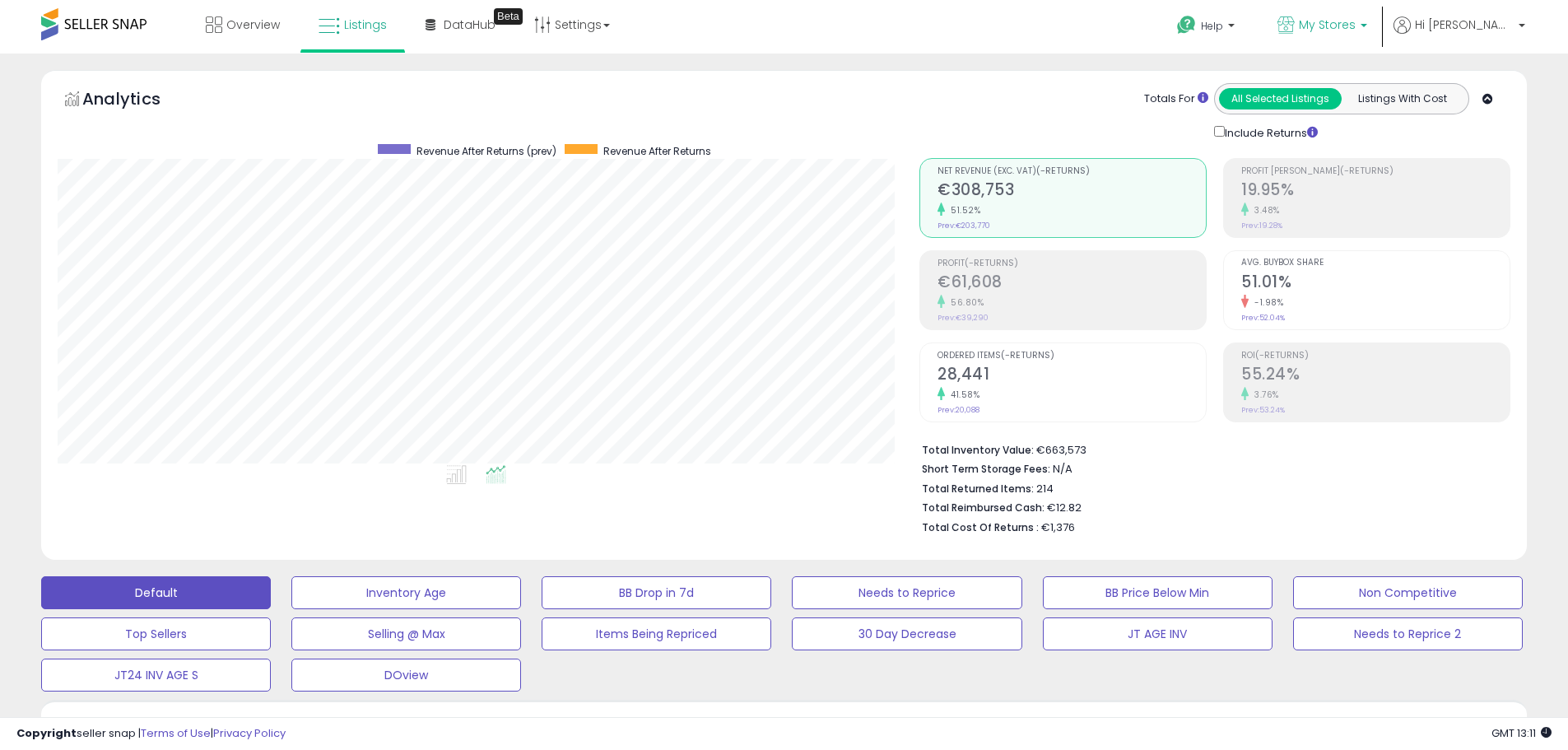
click at [1367, 24] on b at bounding box center [1363, 30] width 6 height 12
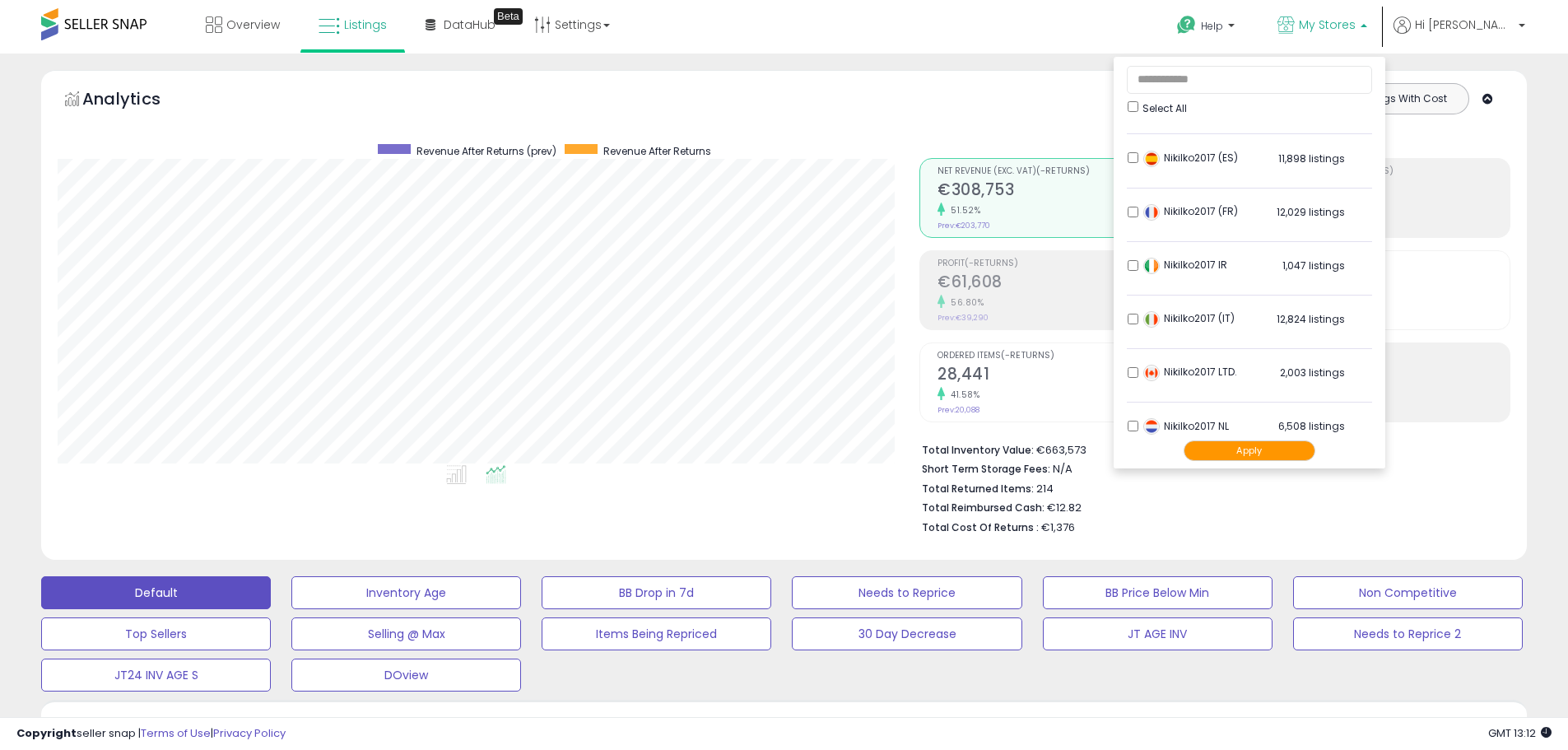
scroll to position [326, 0]
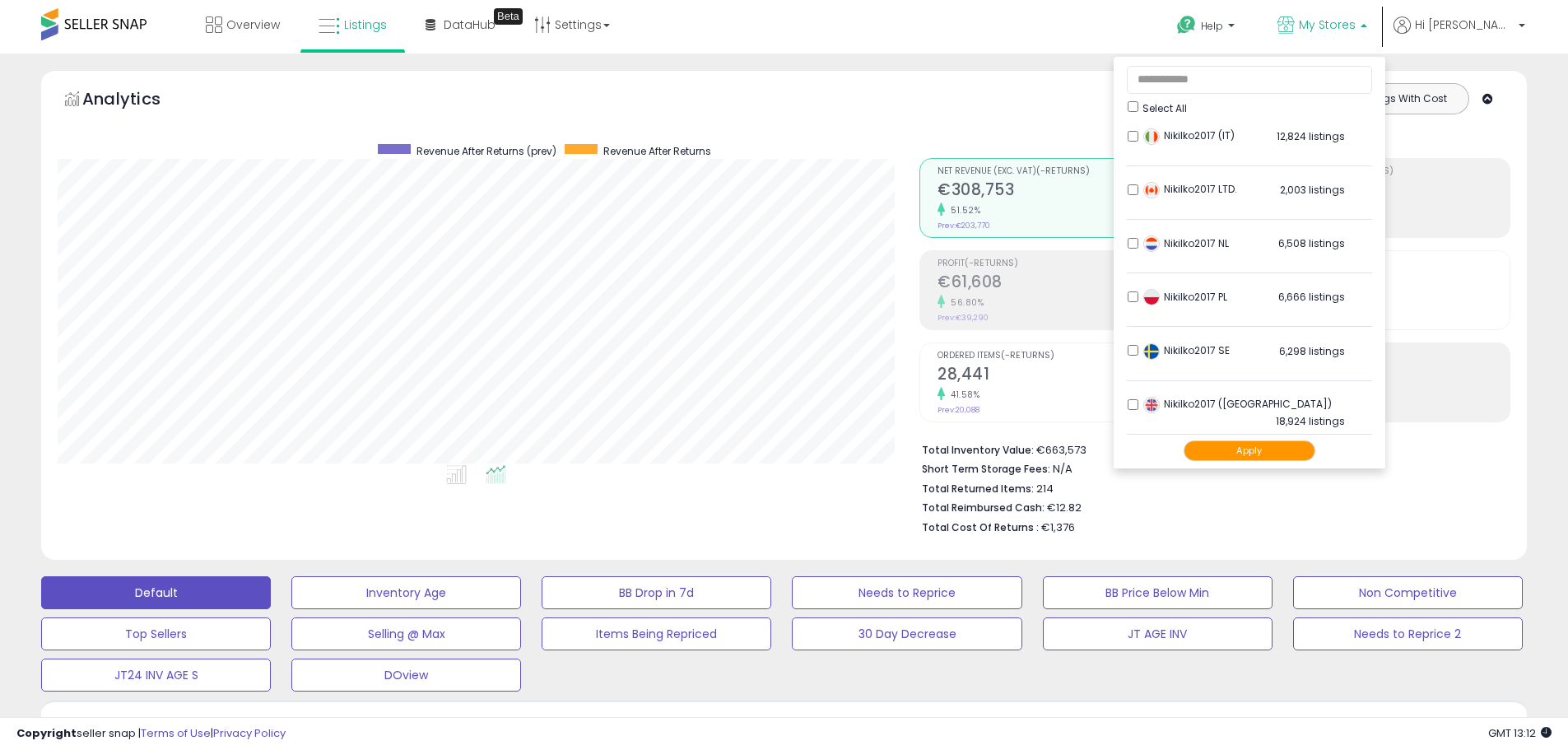
click at [1018, 95] on div "Totals For All Selected Listings Listings With Cost Include Returns" at bounding box center [1208, 112] width 579 height 58
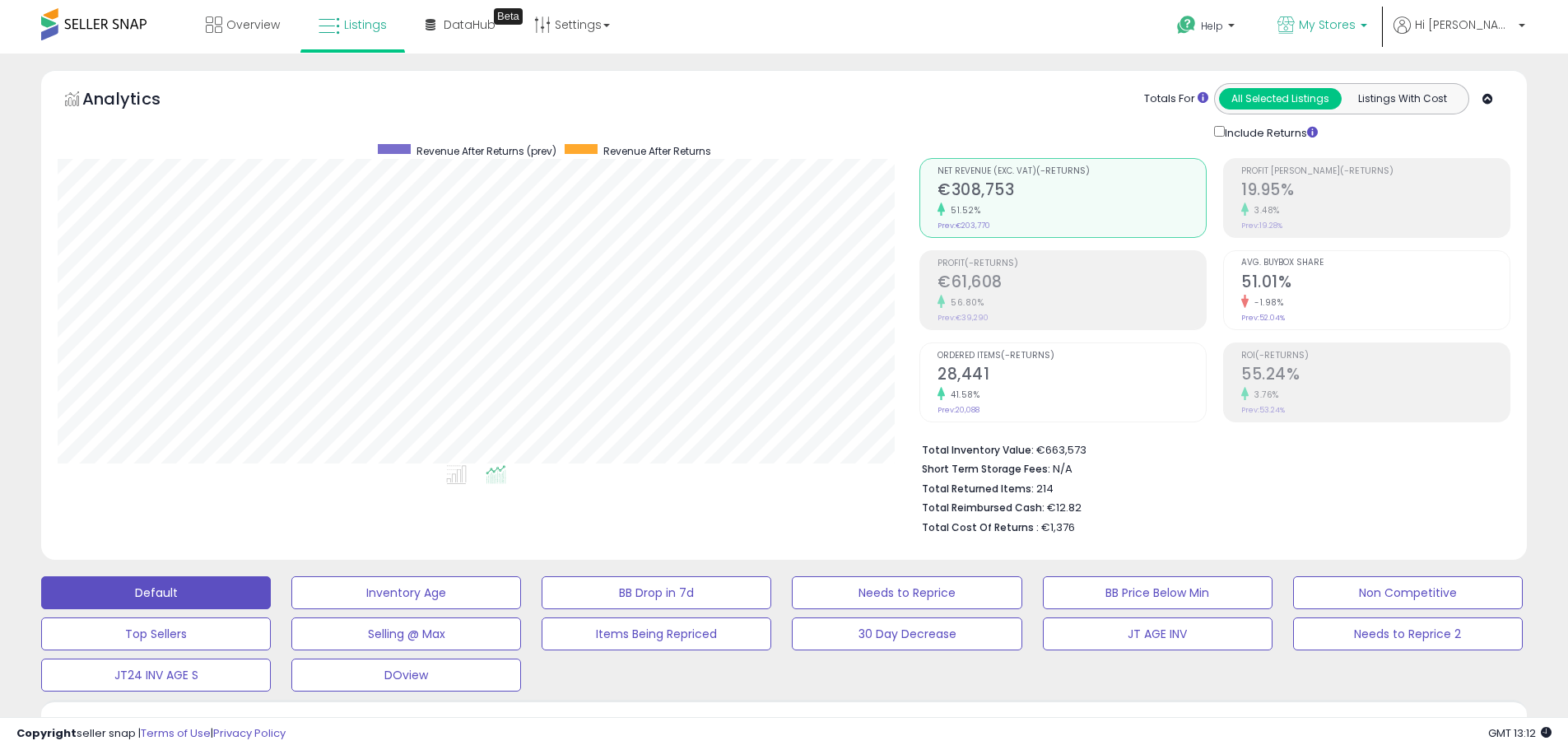
click at [1367, 34] on p "My Stores" at bounding box center [1322, 26] width 90 height 21
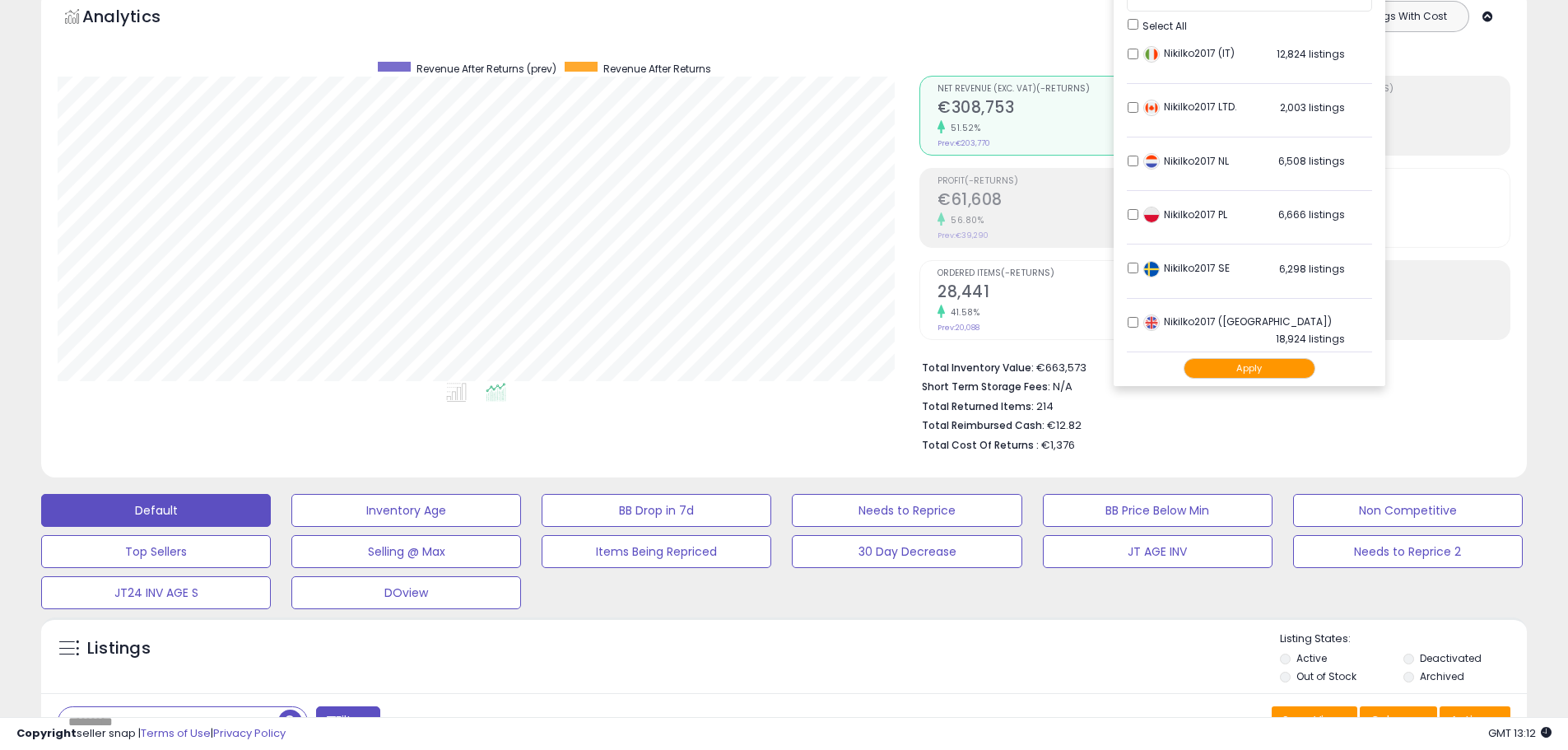
click at [1288, 363] on button "Apply" at bounding box center [1250, 368] width 132 height 21
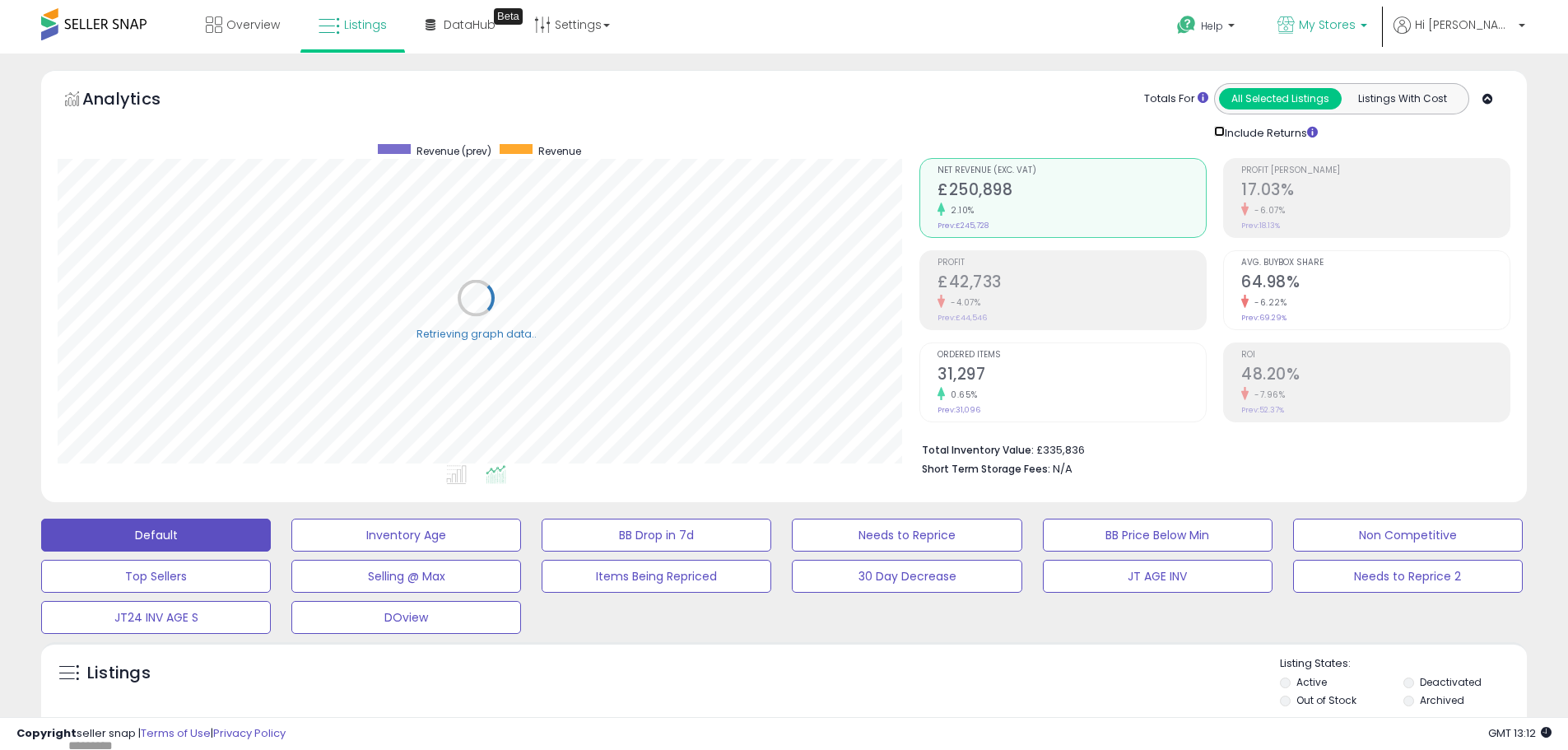
scroll to position [822881, 822261]
click at [1355, 24] on span "My Stores" at bounding box center [1327, 24] width 57 height 16
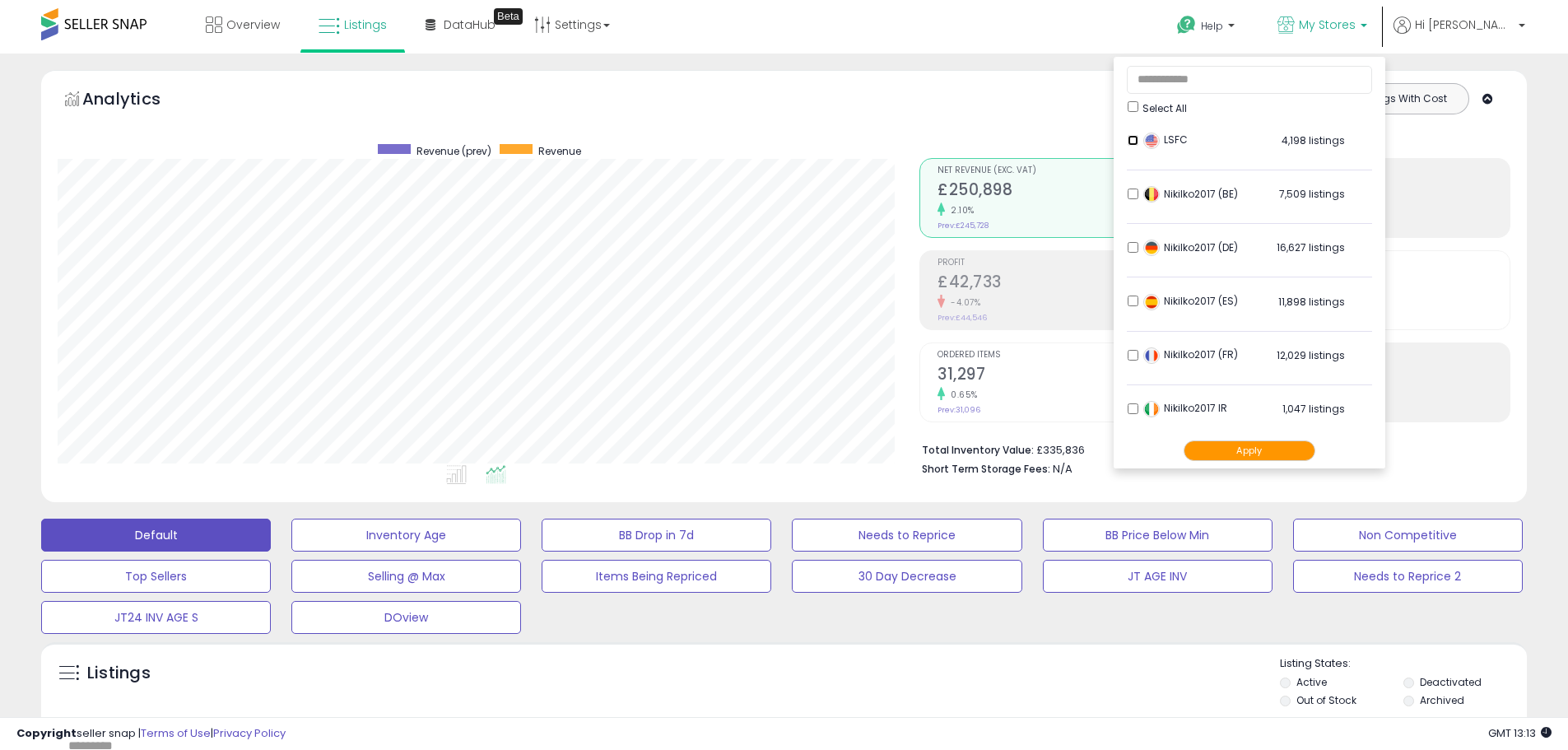
scroll to position [326, 0]
drag, startPoint x: 1302, startPoint y: 447, endPoint x: 1314, endPoint y: 447, distance: 12.0
click at [1304, 447] on button "Apply" at bounding box center [1250, 450] width 132 height 21
